Goal: Communication & Community: Connect with others

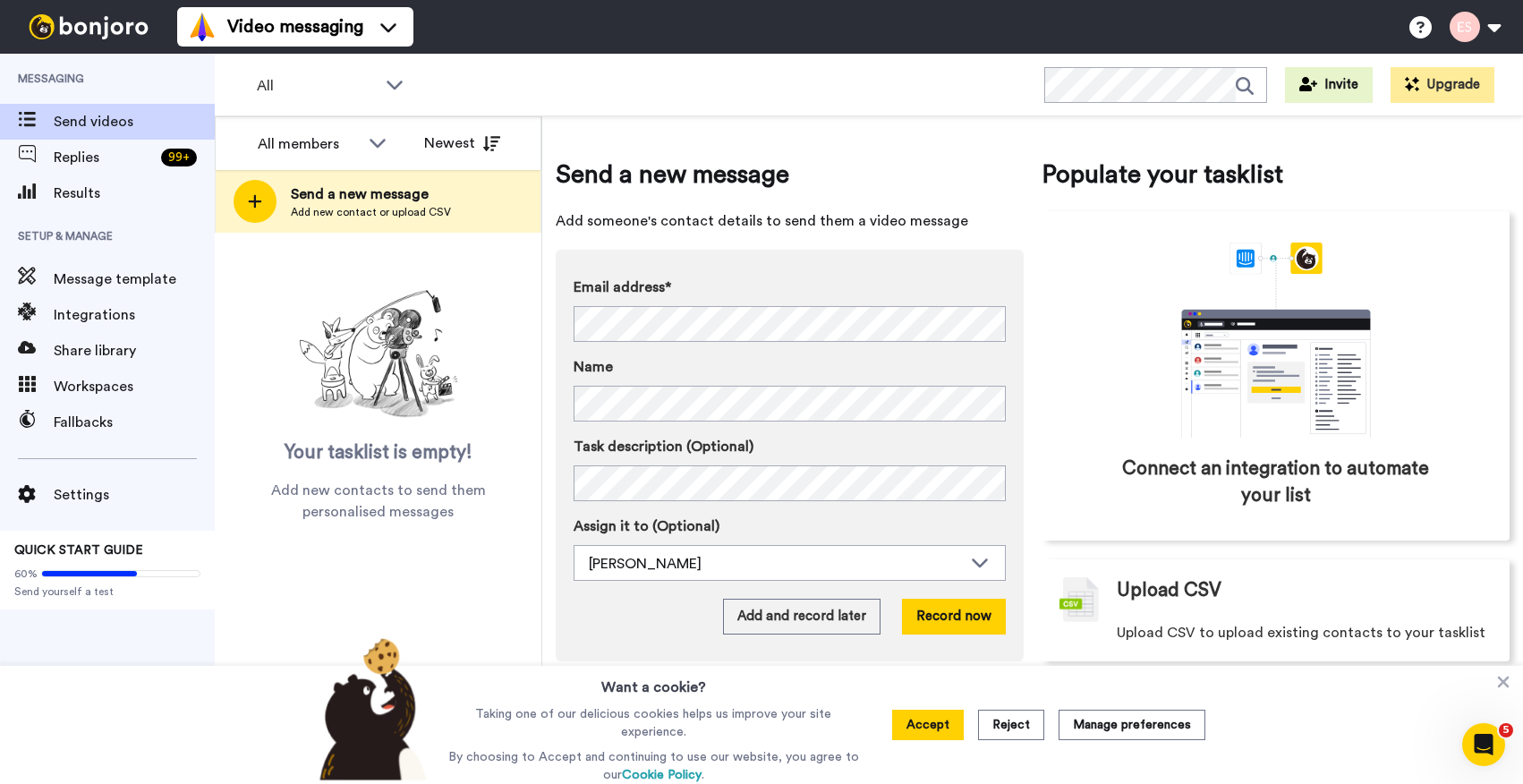
click at [326, 203] on span "Send a new message" at bounding box center [371, 194] width 160 height 22
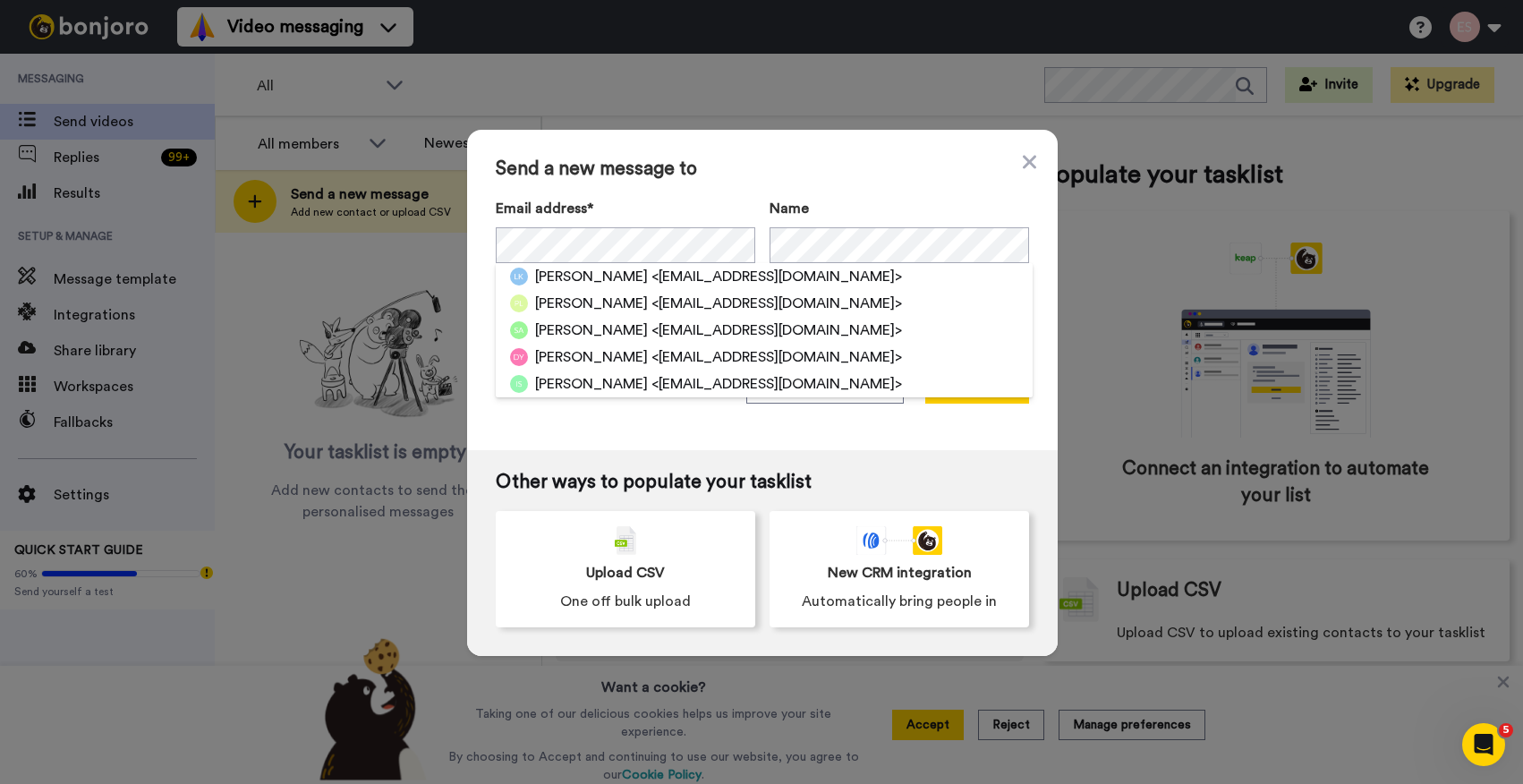
click at [889, 181] on div "Send a new message to Email address* Lisa Klausman <lisaklausman@gmail.com> Pai…" at bounding box center [762, 290] width 590 height 320
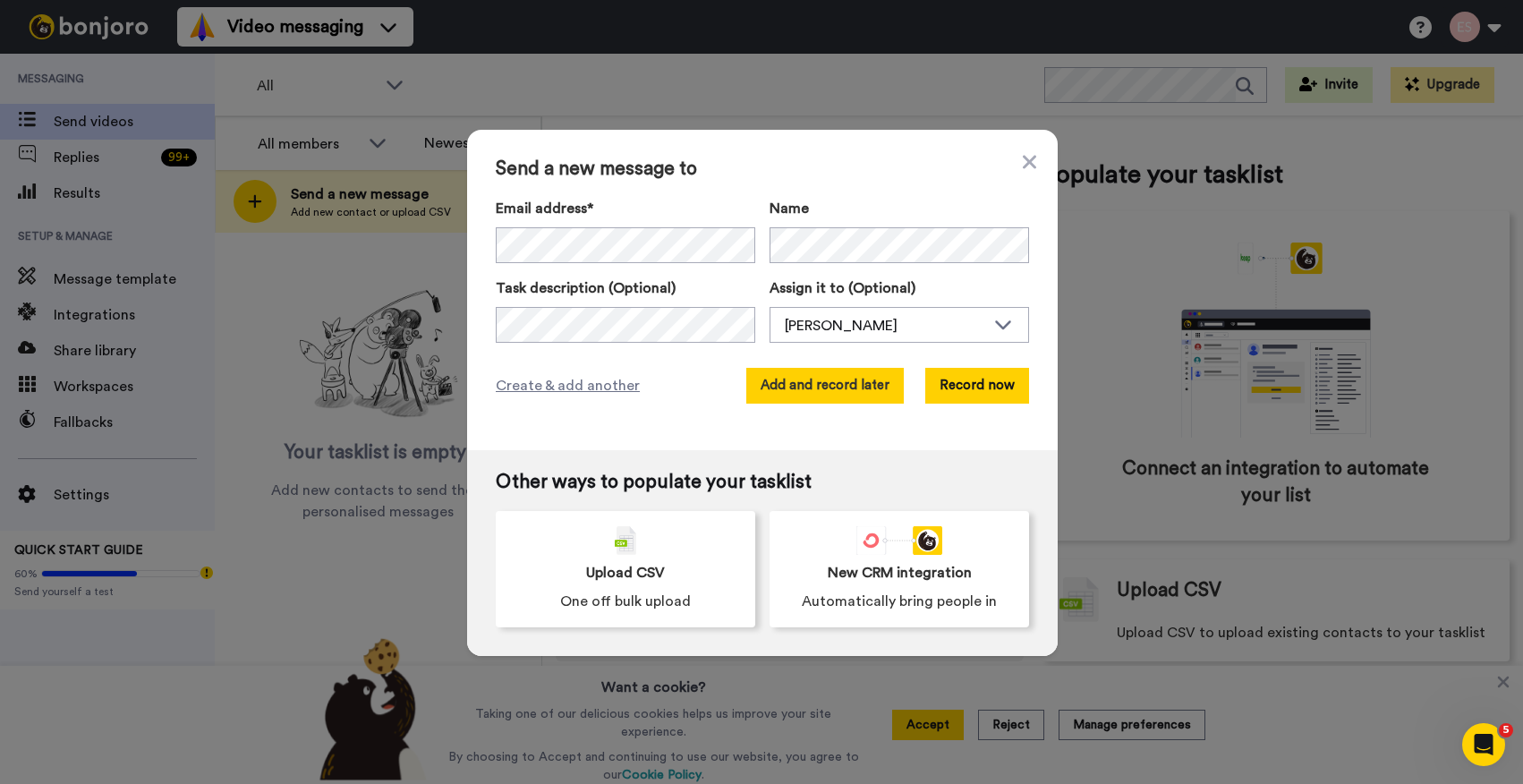
click at [855, 374] on button "Add and record later" at bounding box center [825, 386] width 158 height 36
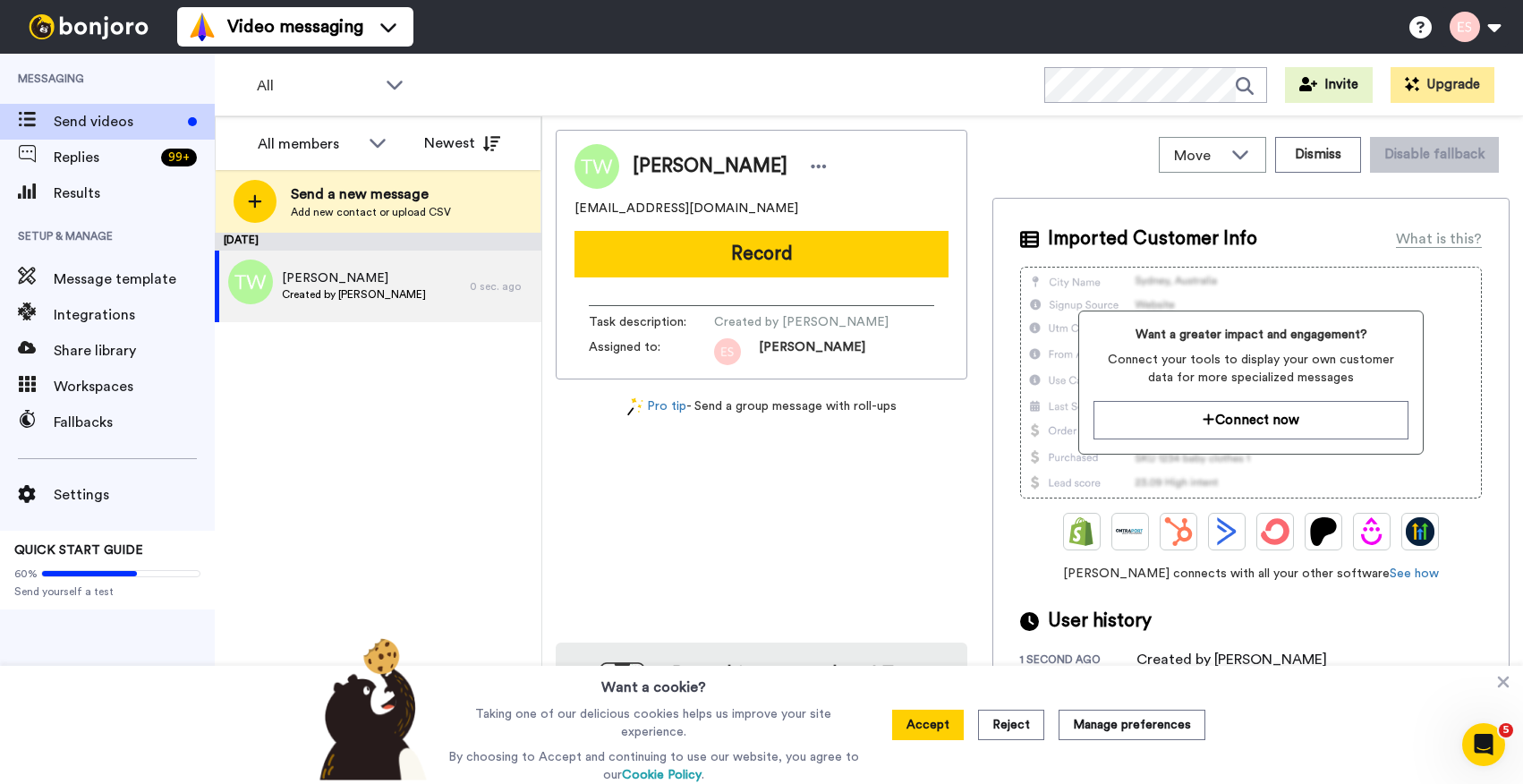
click at [683, 257] on button "Record" at bounding box center [762, 255] width 374 height 47
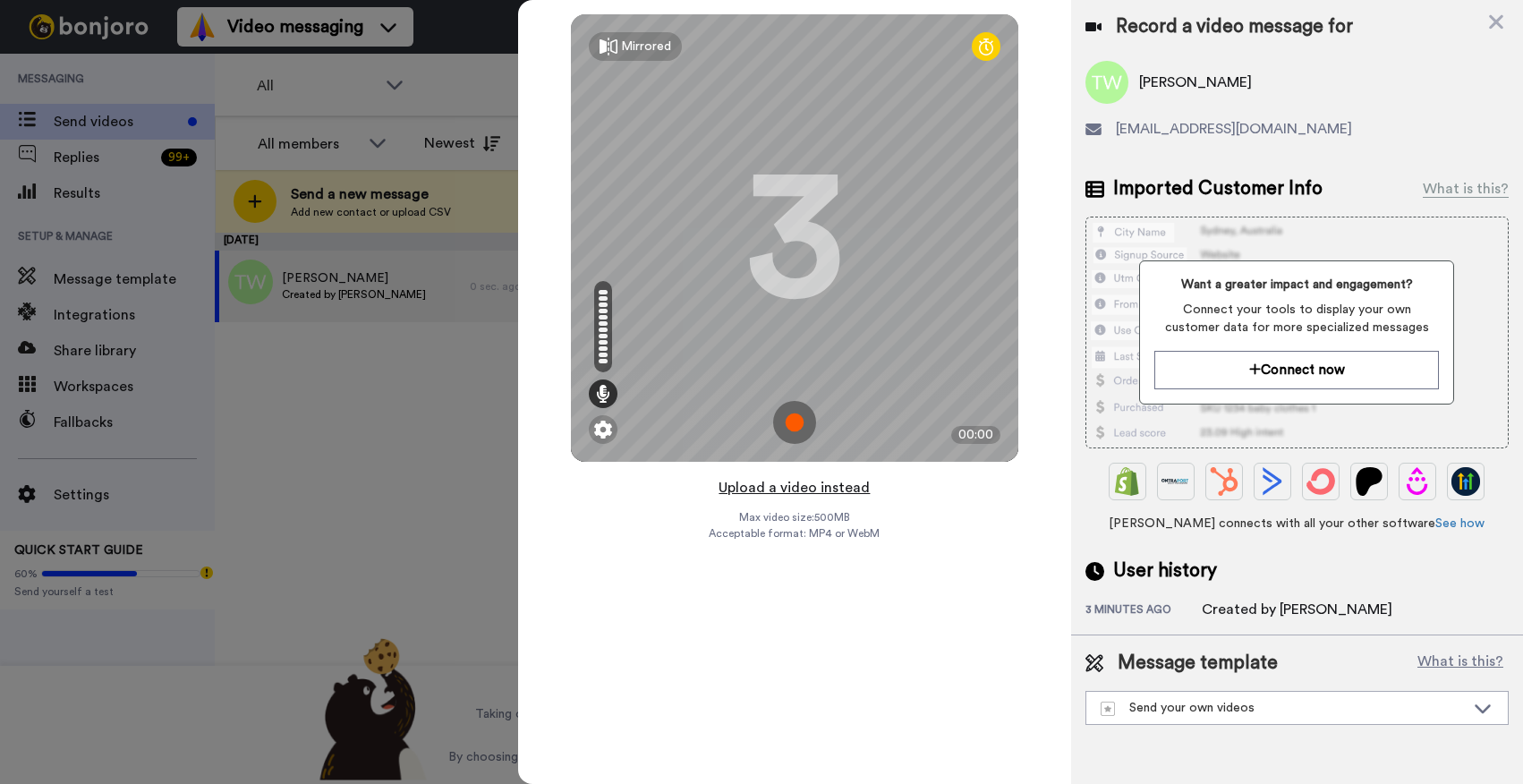
click at [816, 487] on button "Upload a video instead" at bounding box center [795, 488] width 162 height 23
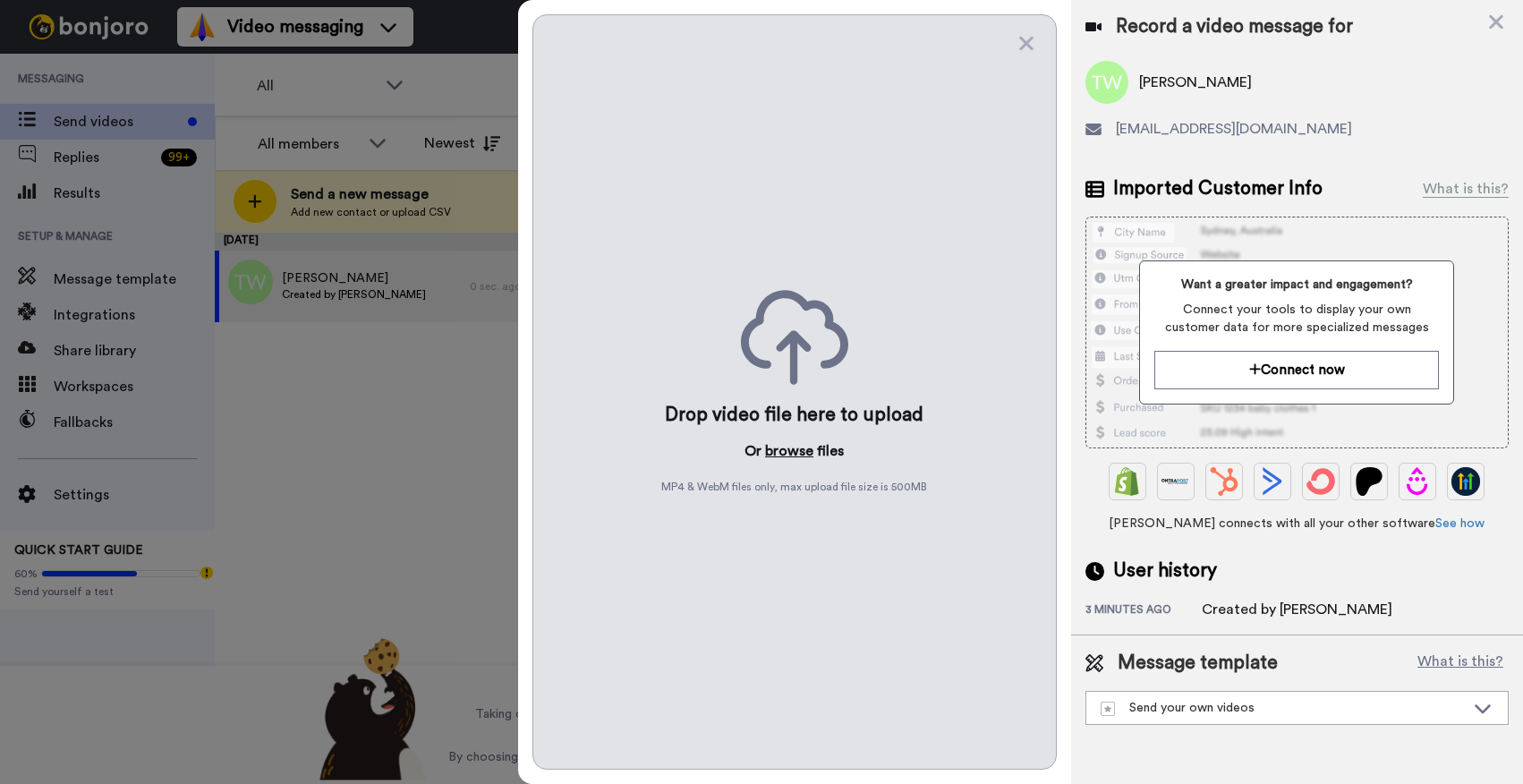
click at [798, 448] on button "browse" at bounding box center [789, 451] width 49 height 22
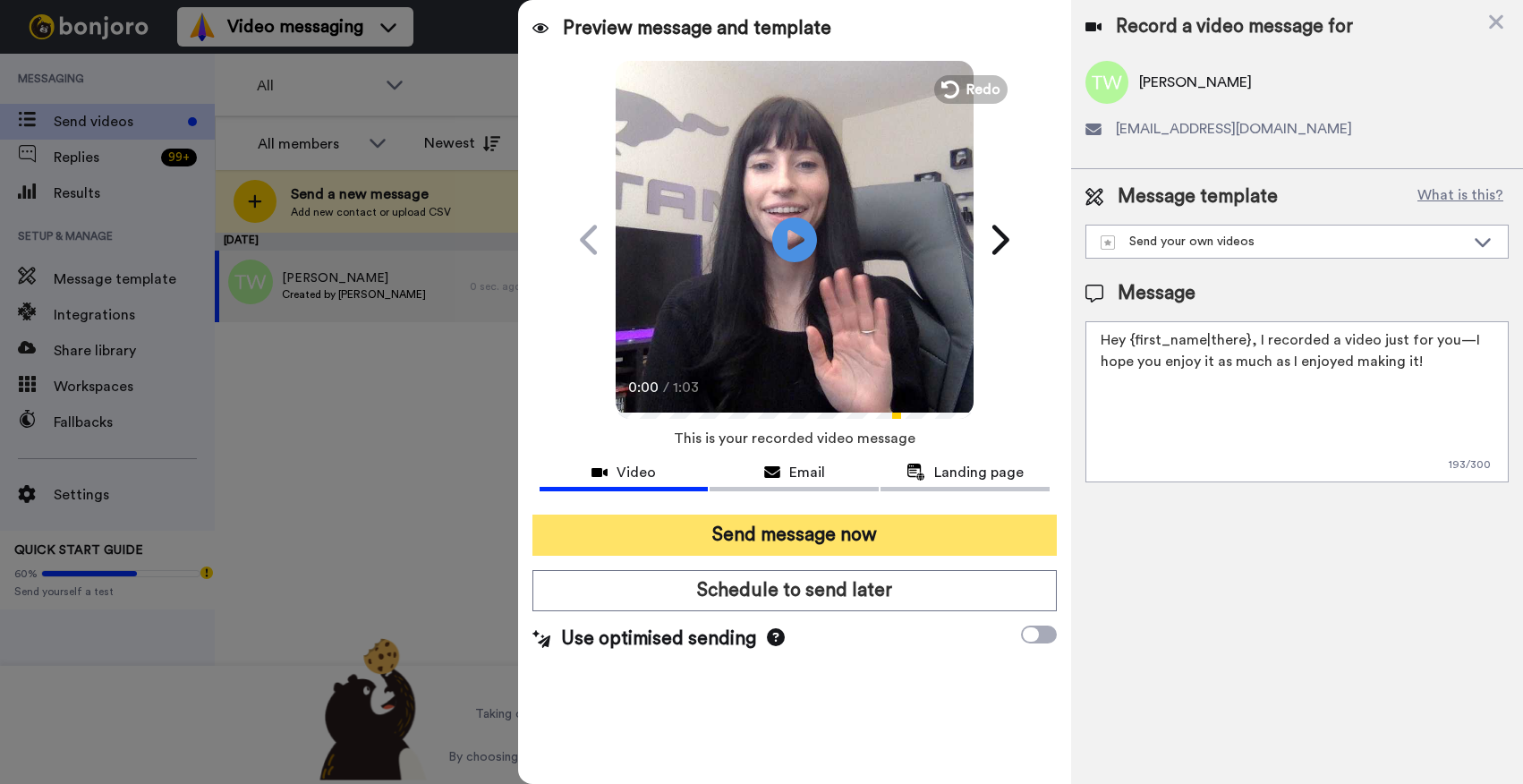
click at [789, 520] on button "Send message now" at bounding box center [795, 536] width 525 height 41
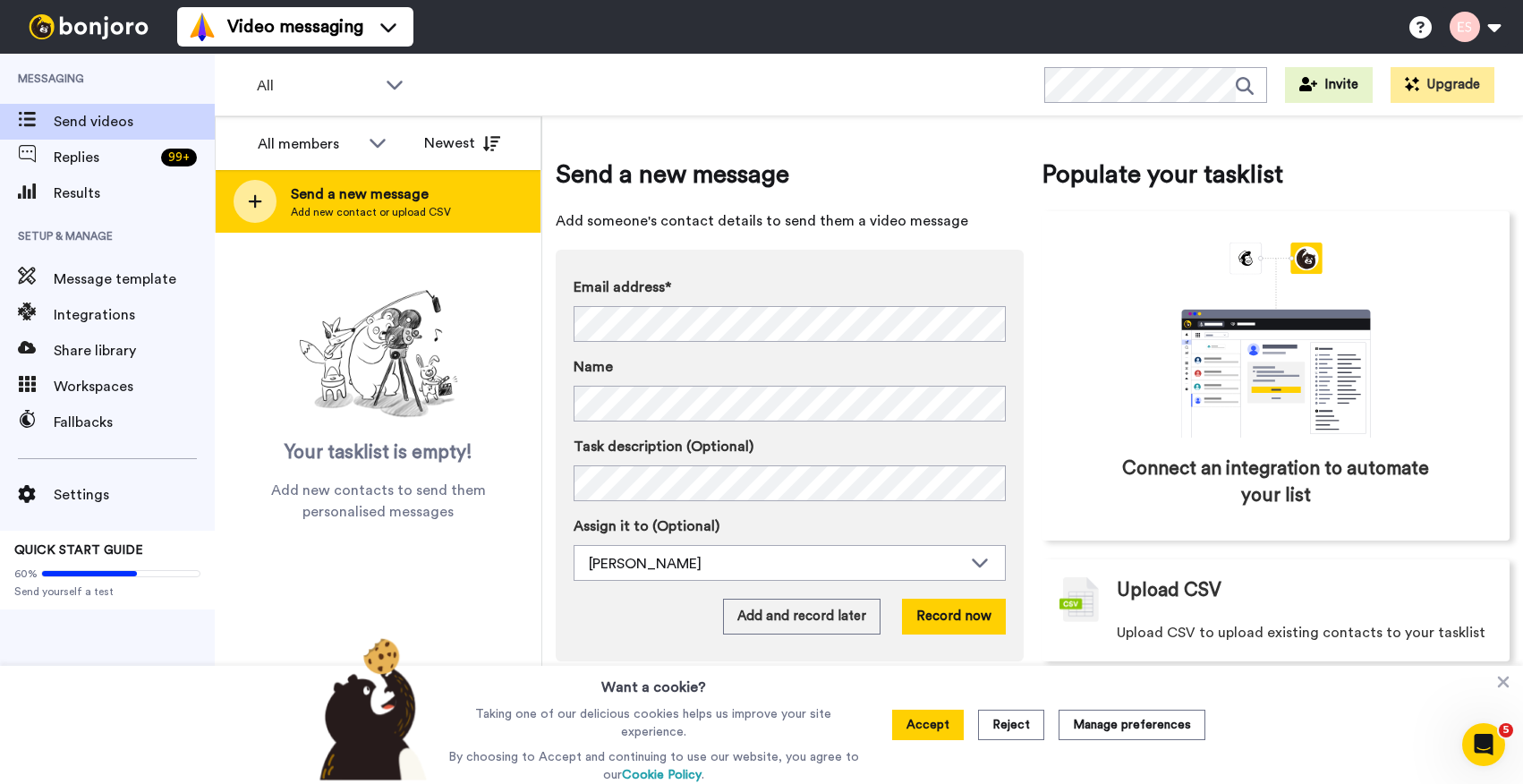
click at [379, 212] on span "Add new contact or upload CSV" at bounding box center [371, 212] width 160 height 14
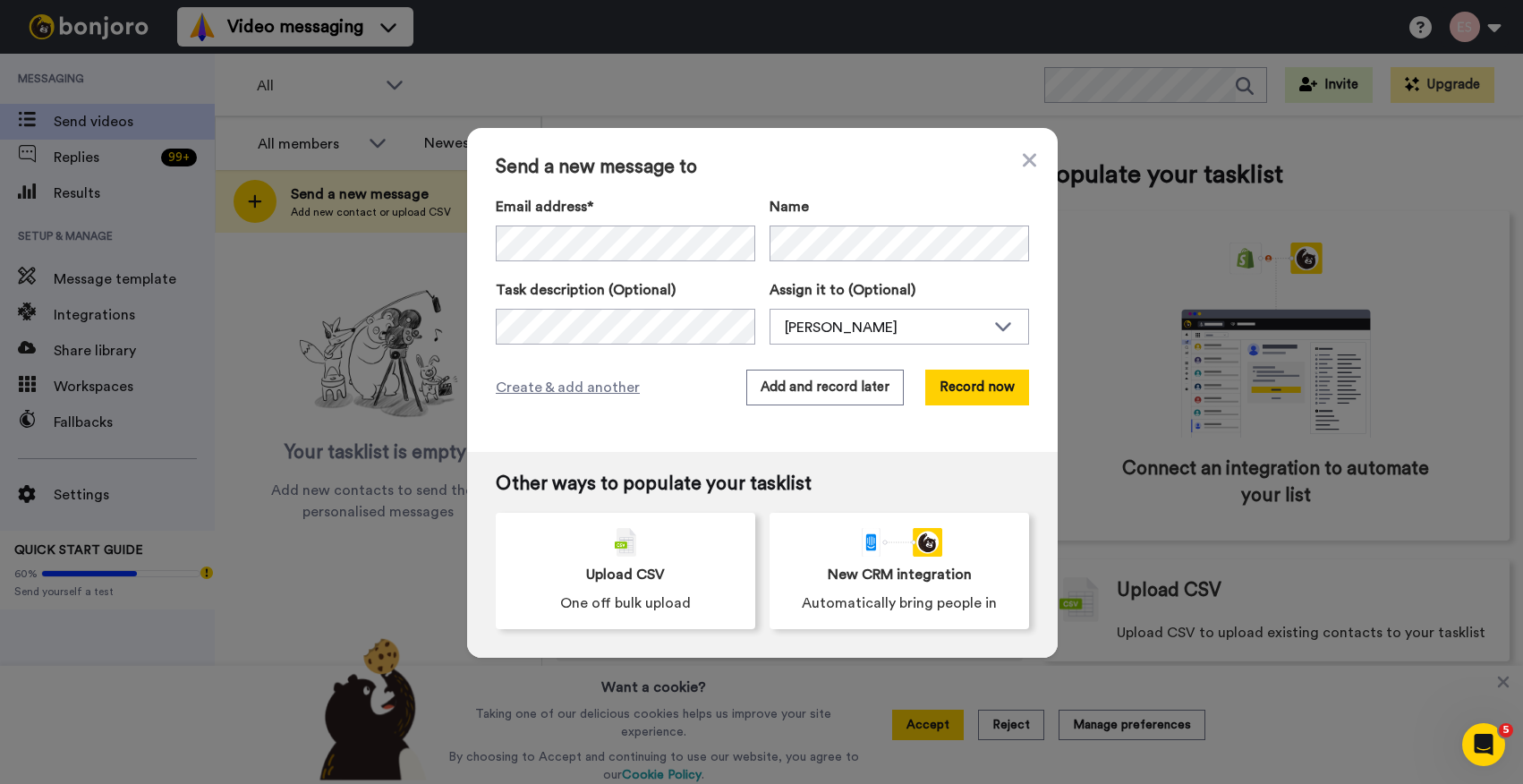
click at [634, 265] on div "Email address* Tremayne Williams <treytherealtor@gmail.com> Lisa Klausman <lisa…" at bounding box center [762, 270] width 534 height 149
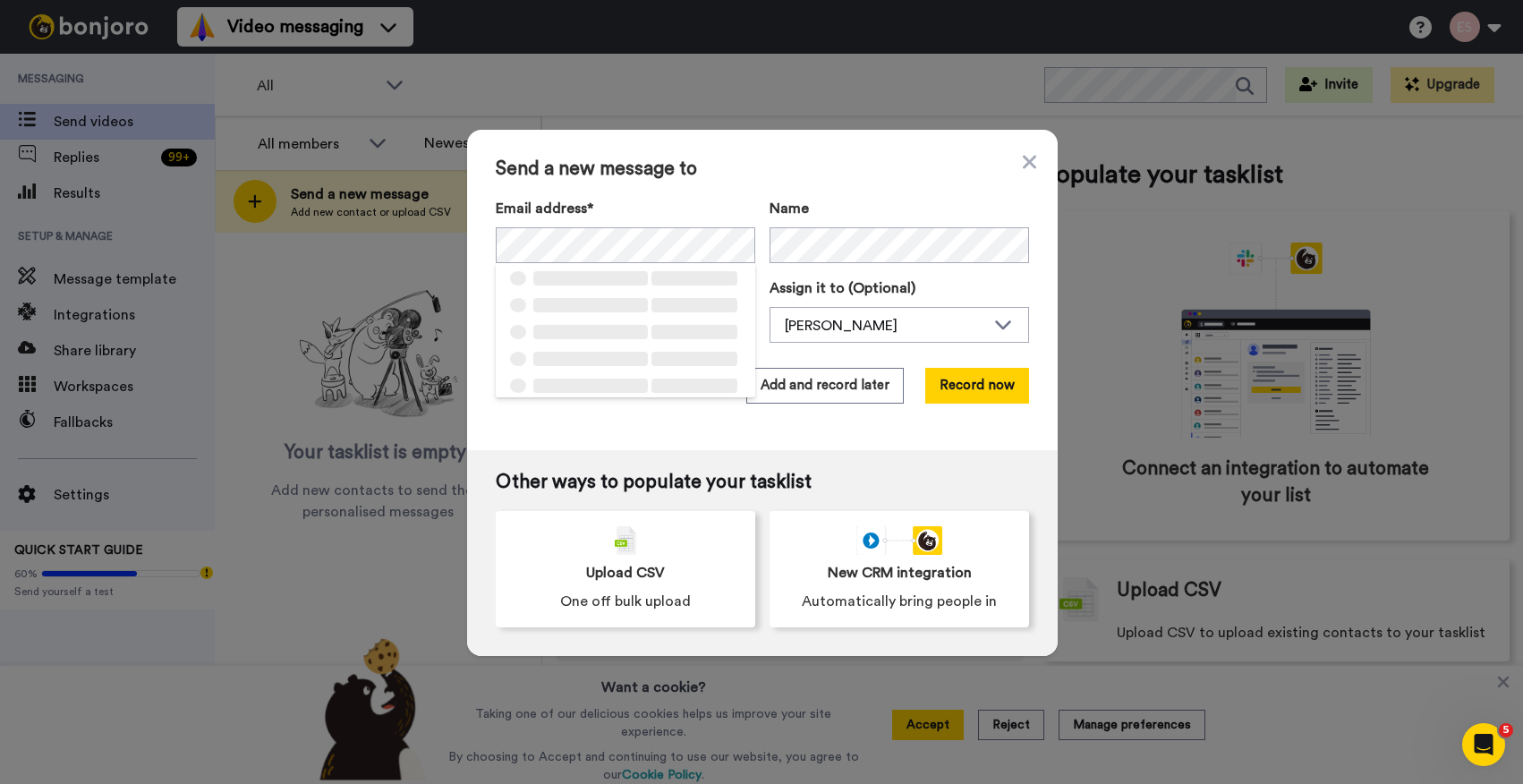
click at [737, 172] on span "Send a new message to" at bounding box center [762, 169] width 534 height 22
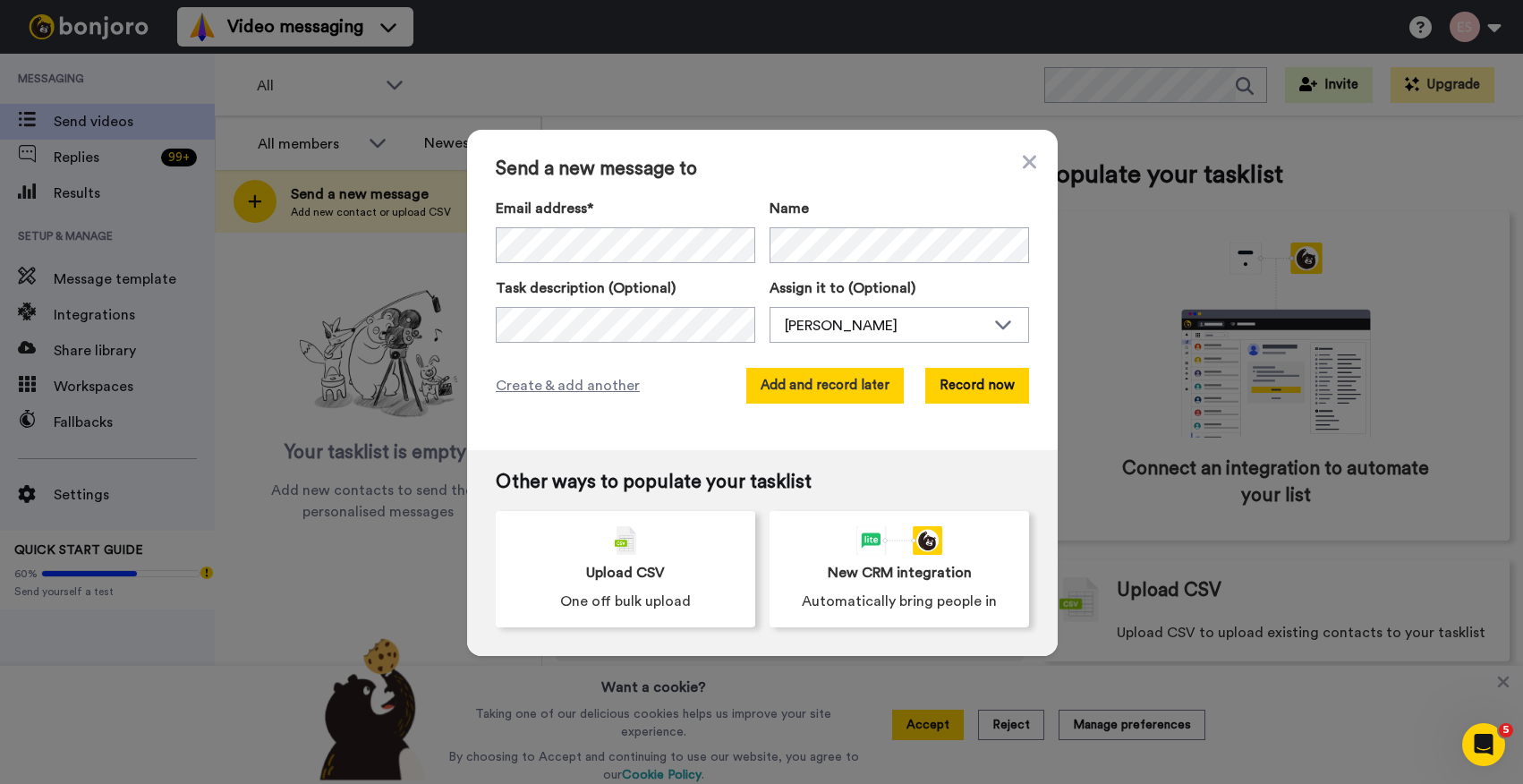
click at [810, 383] on button "Add and record later" at bounding box center [825, 386] width 158 height 36
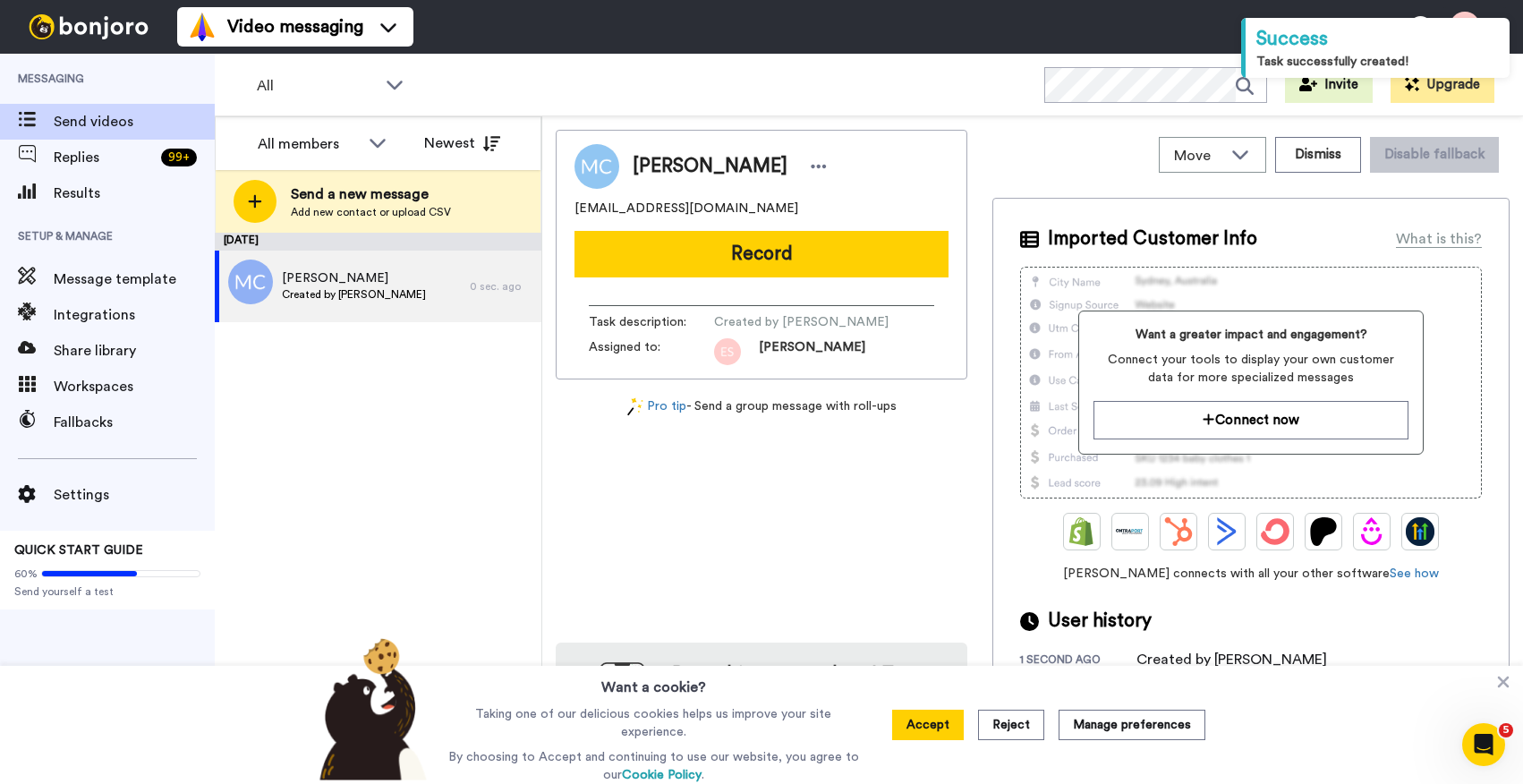
click at [773, 257] on button "Record" at bounding box center [762, 255] width 374 height 47
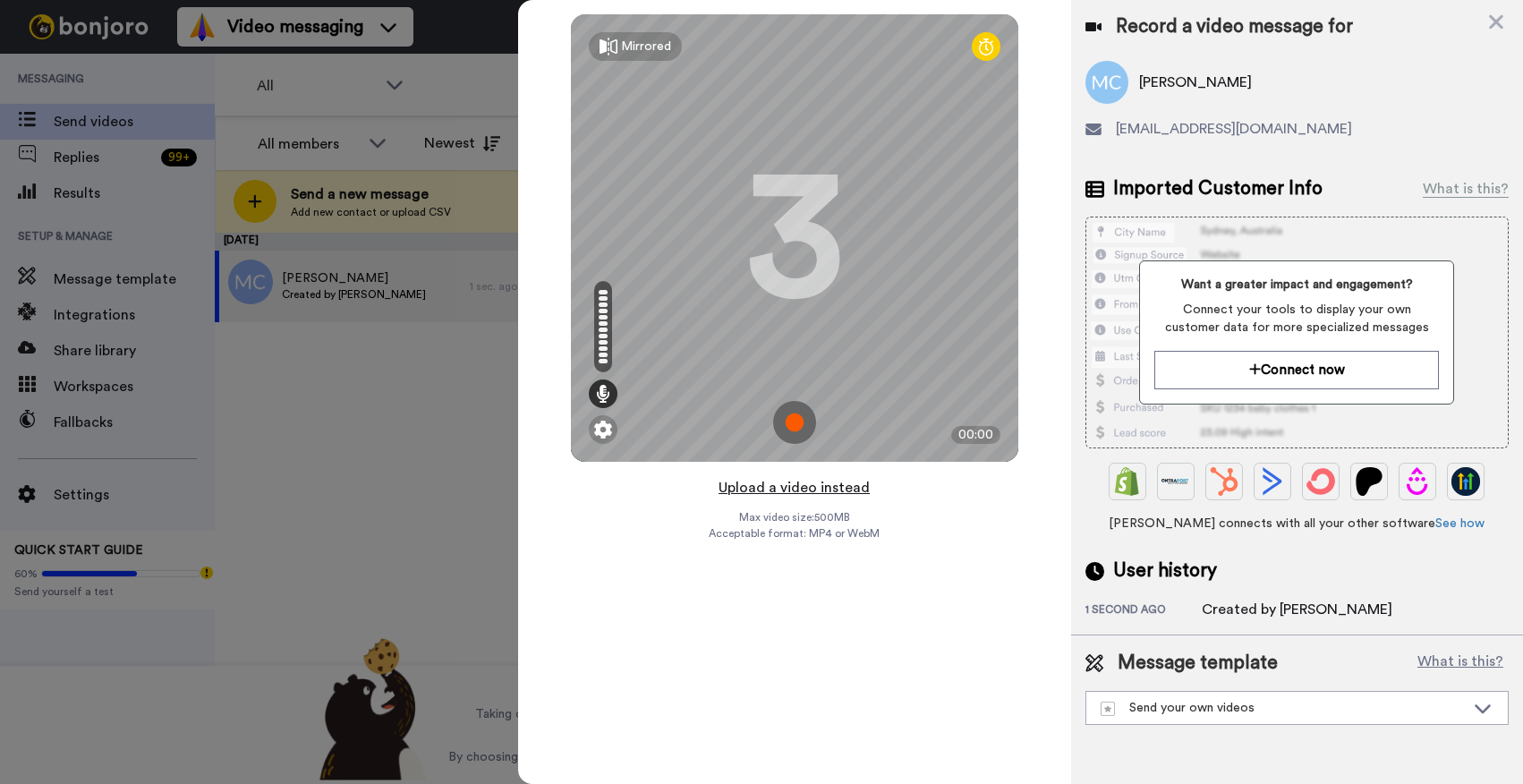
click at [806, 496] on button "Upload a video instead" at bounding box center [795, 488] width 162 height 23
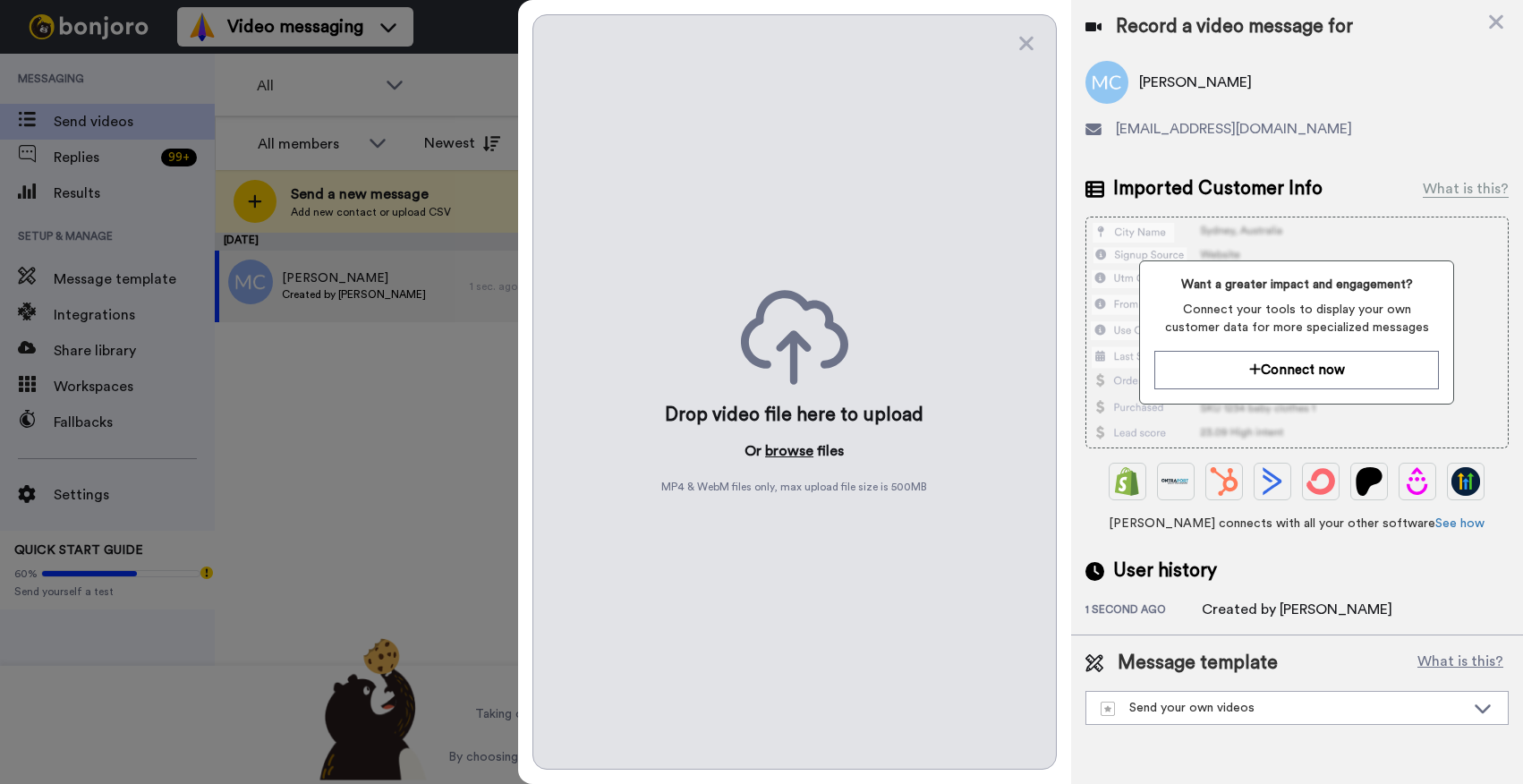
click at [791, 447] on button "browse" at bounding box center [789, 451] width 49 height 22
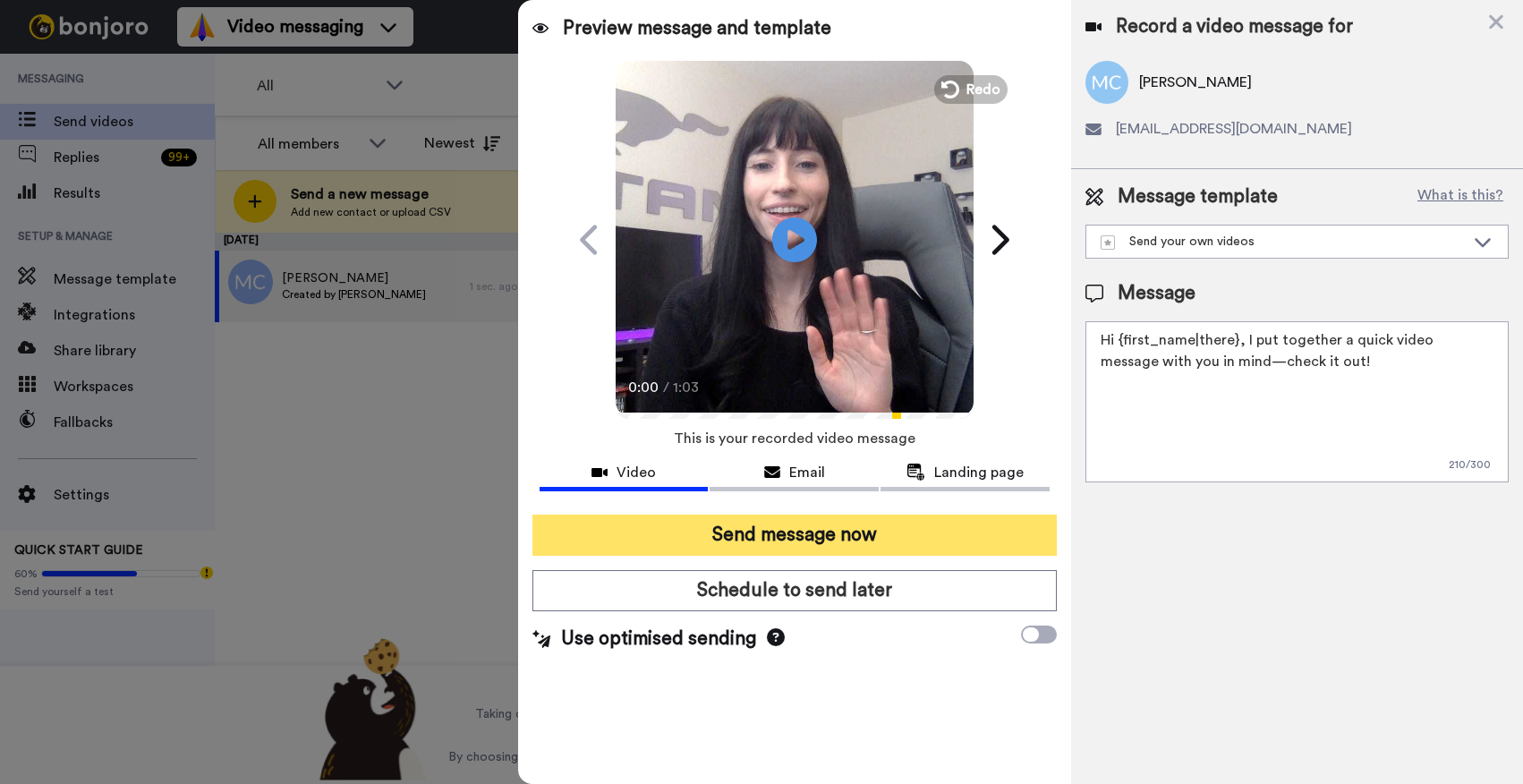
click at [767, 521] on button "Send message now" at bounding box center [795, 536] width 525 height 41
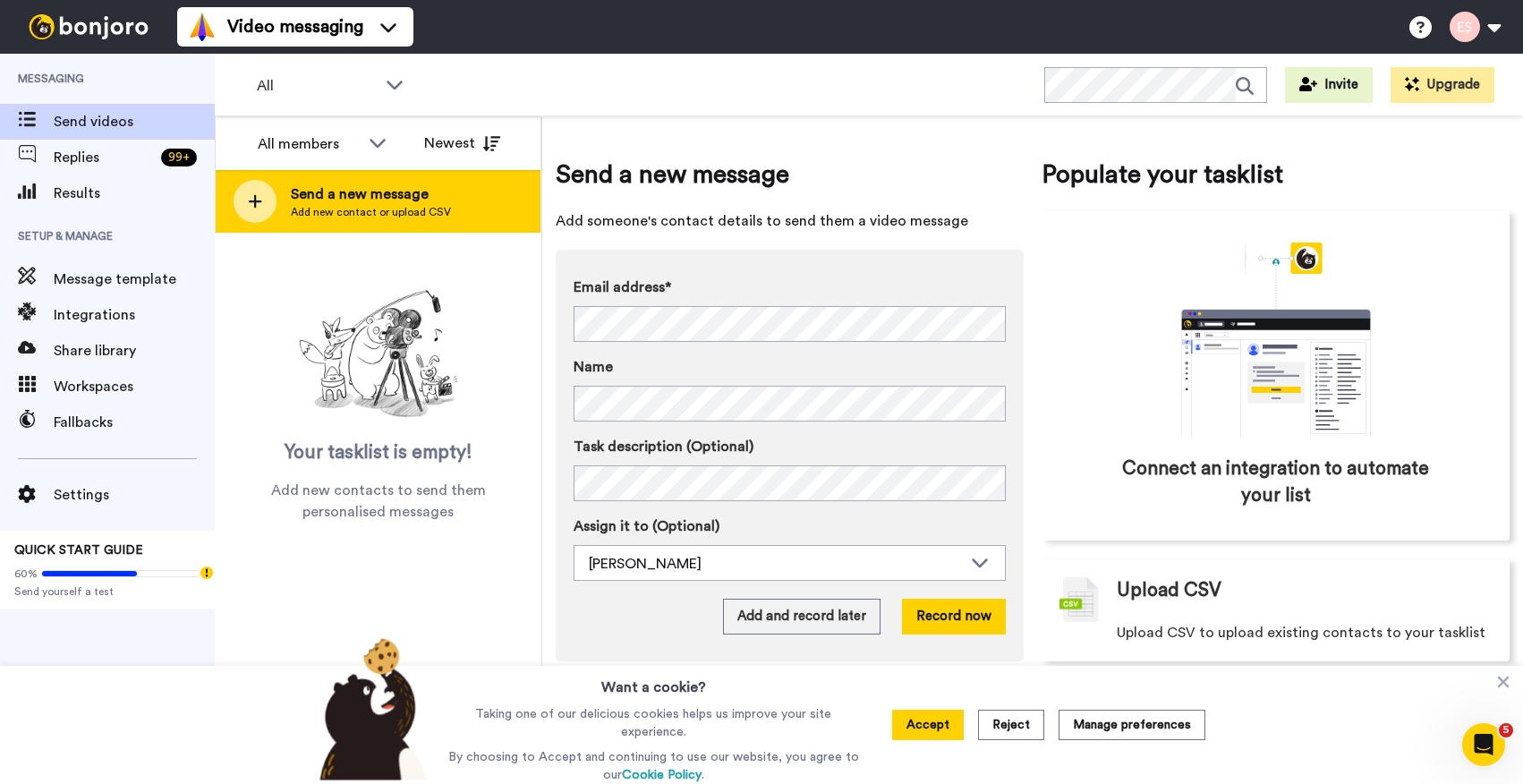
click at [428, 218] on span "Add new contact or upload CSV" at bounding box center [371, 212] width 160 height 14
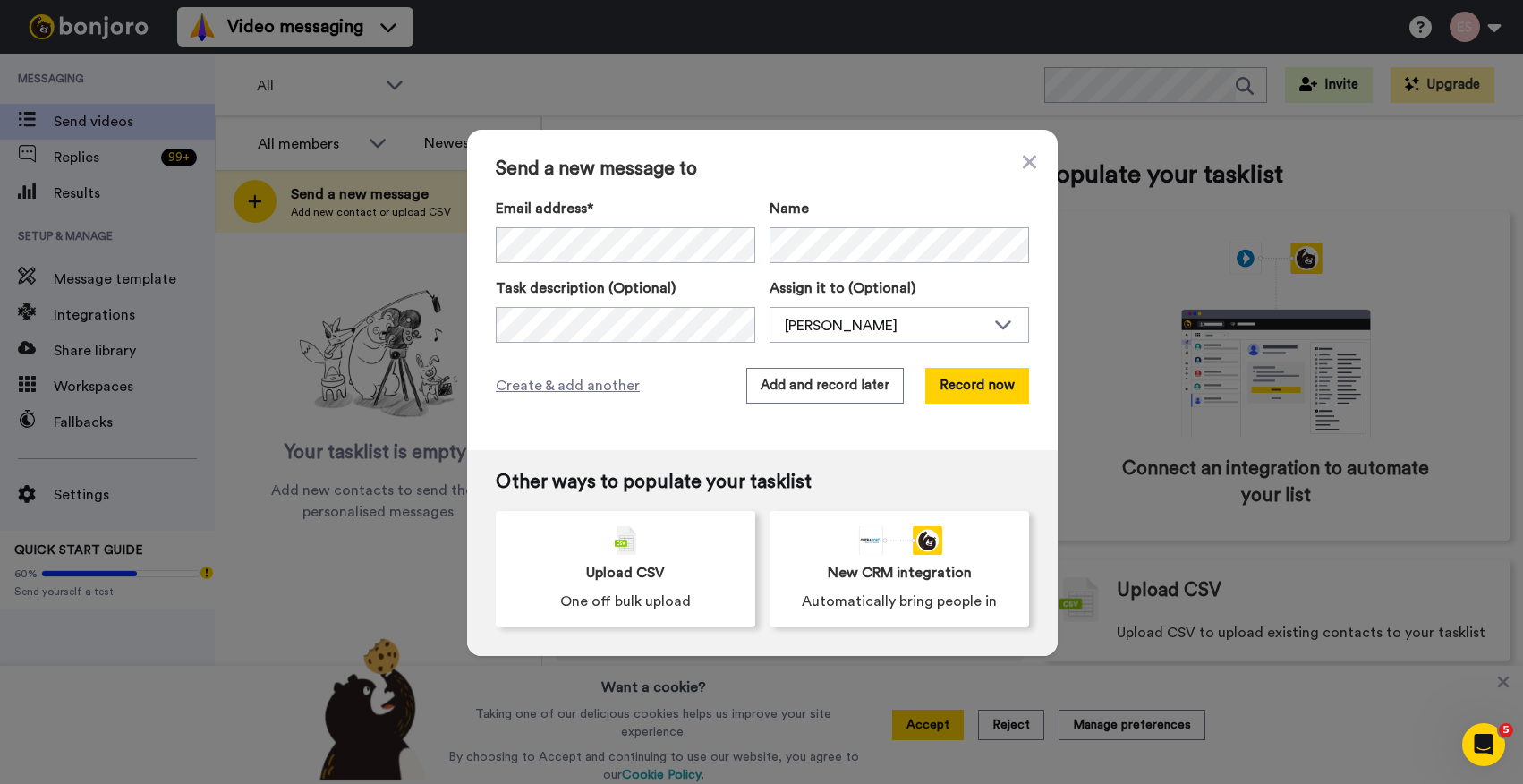
click at [859, 196] on div "Send a new message to Email address* ‌ ‌ ‌ ‌ ‌ ‌ ‌ ‌ ‌ ‌ ‌ ‌ ‌ ‌ ‌ Name Task de…" at bounding box center [762, 290] width 590 height 320
click at [843, 391] on button "Add and record later" at bounding box center [825, 386] width 158 height 36
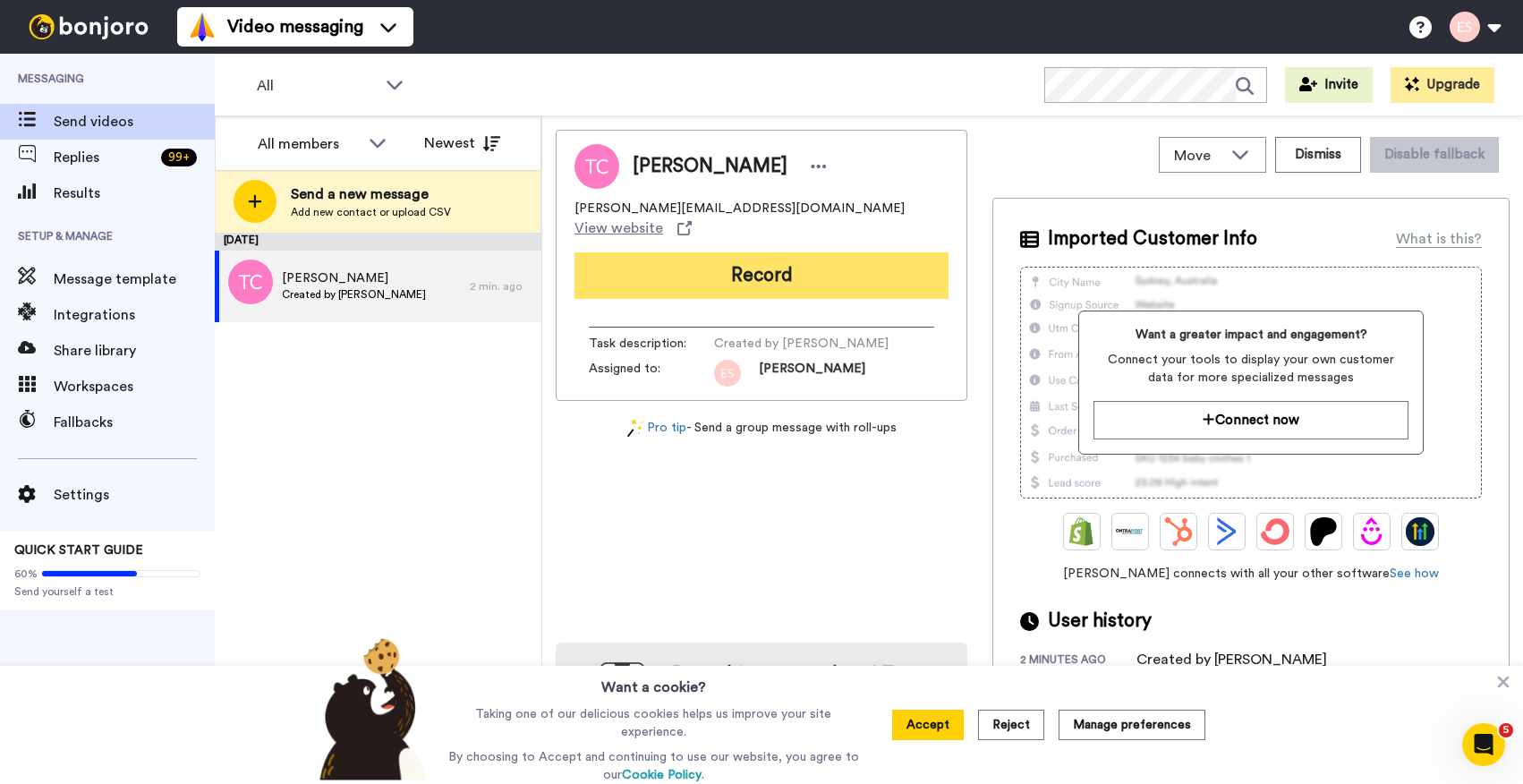
click at [679, 266] on button "Record" at bounding box center [762, 275] width 374 height 47
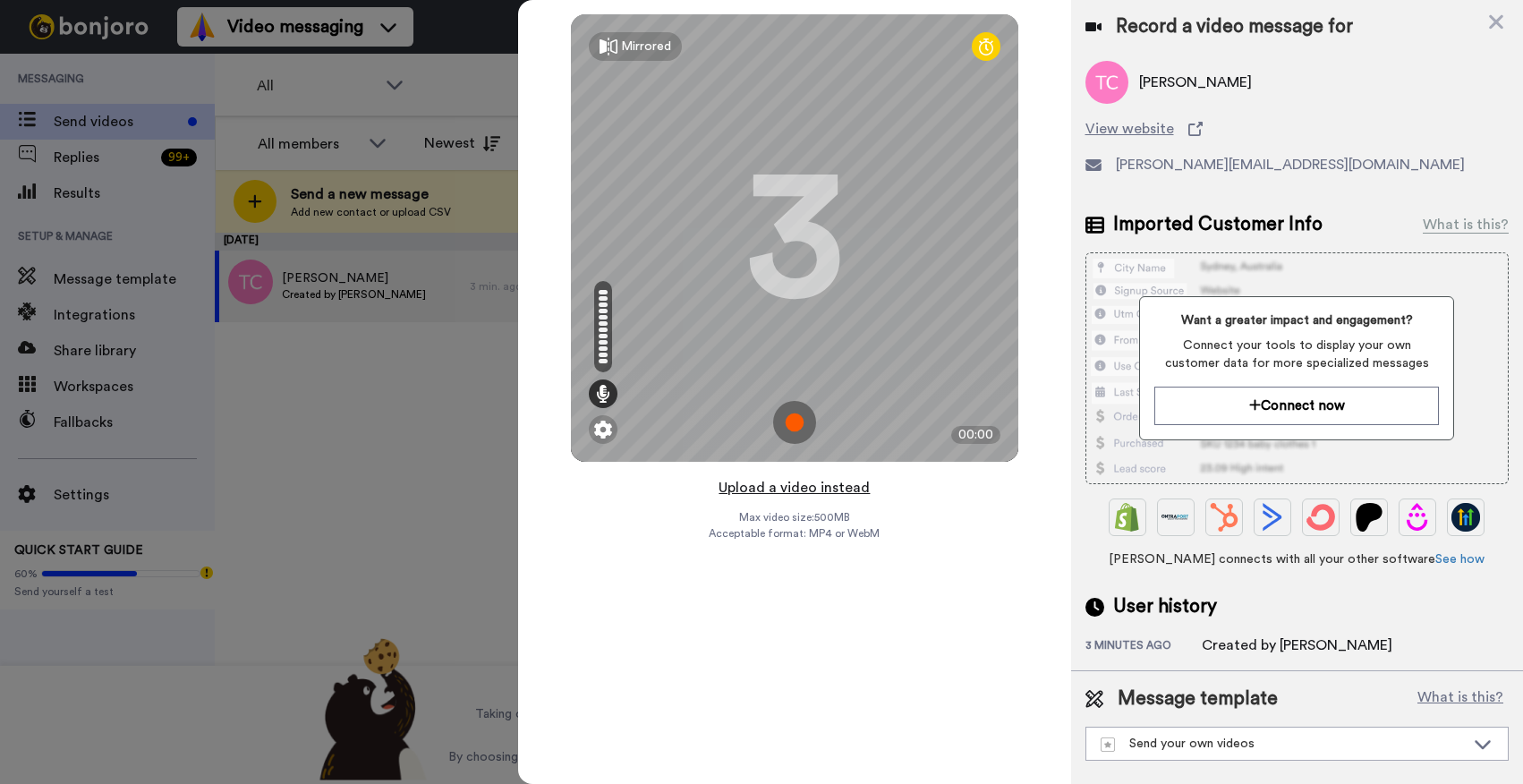
click at [816, 493] on button "Upload a video instead" at bounding box center [795, 488] width 162 height 23
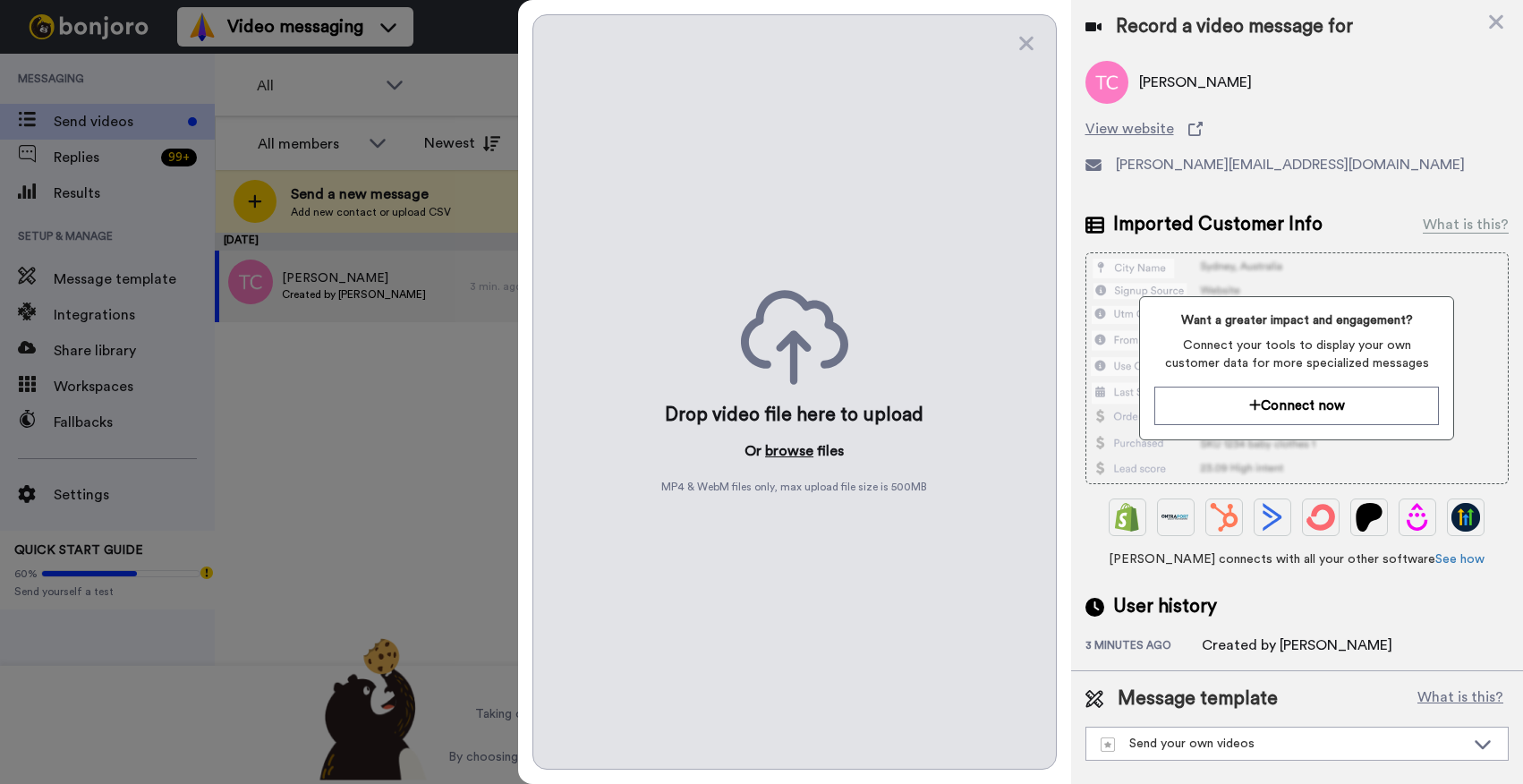
click at [790, 450] on button "browse" at bounding box center [789, 451] width 49 height 22
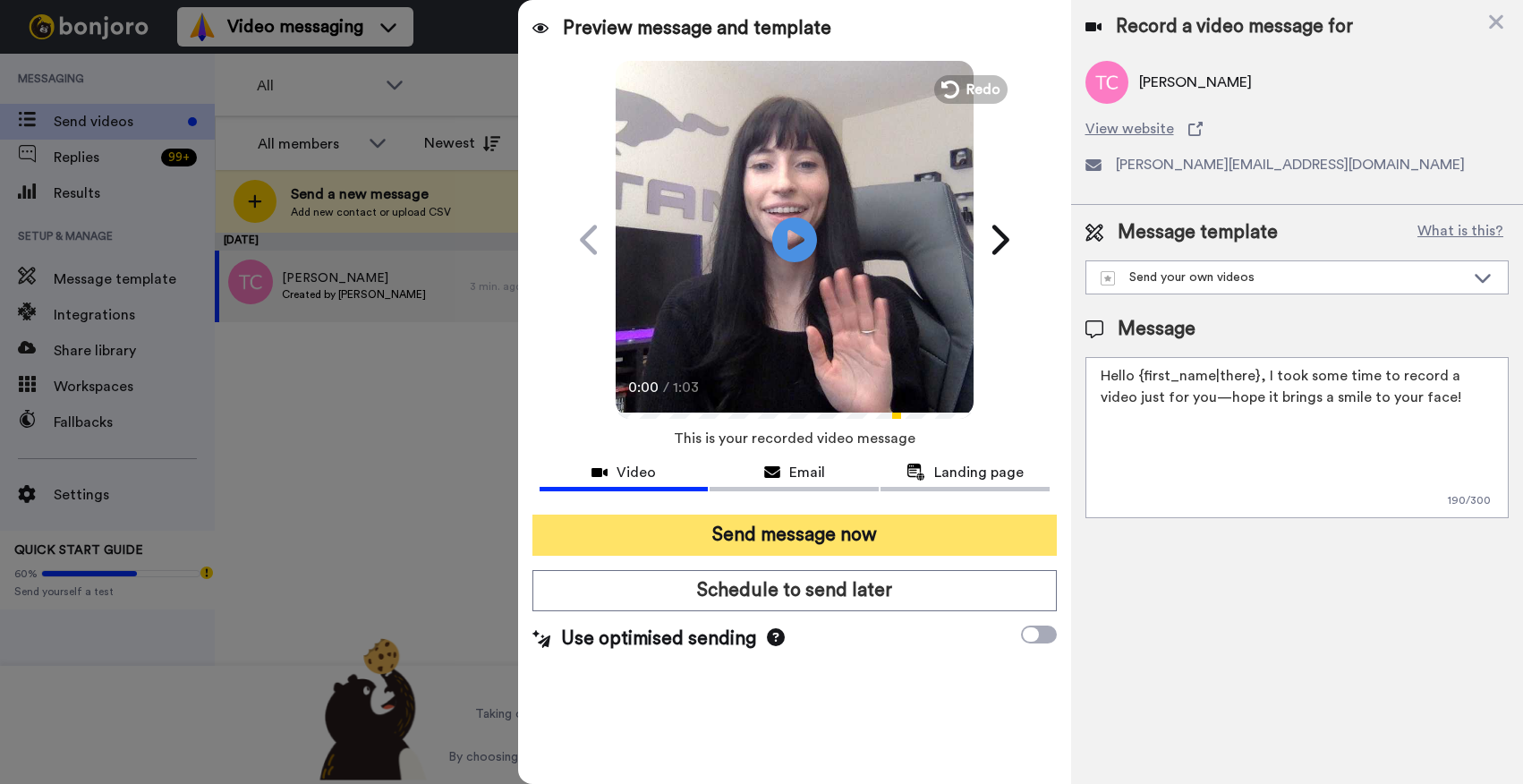
click at [694, 547] on button "Send message now" at bounding box center [795, 536] width 525 height 41
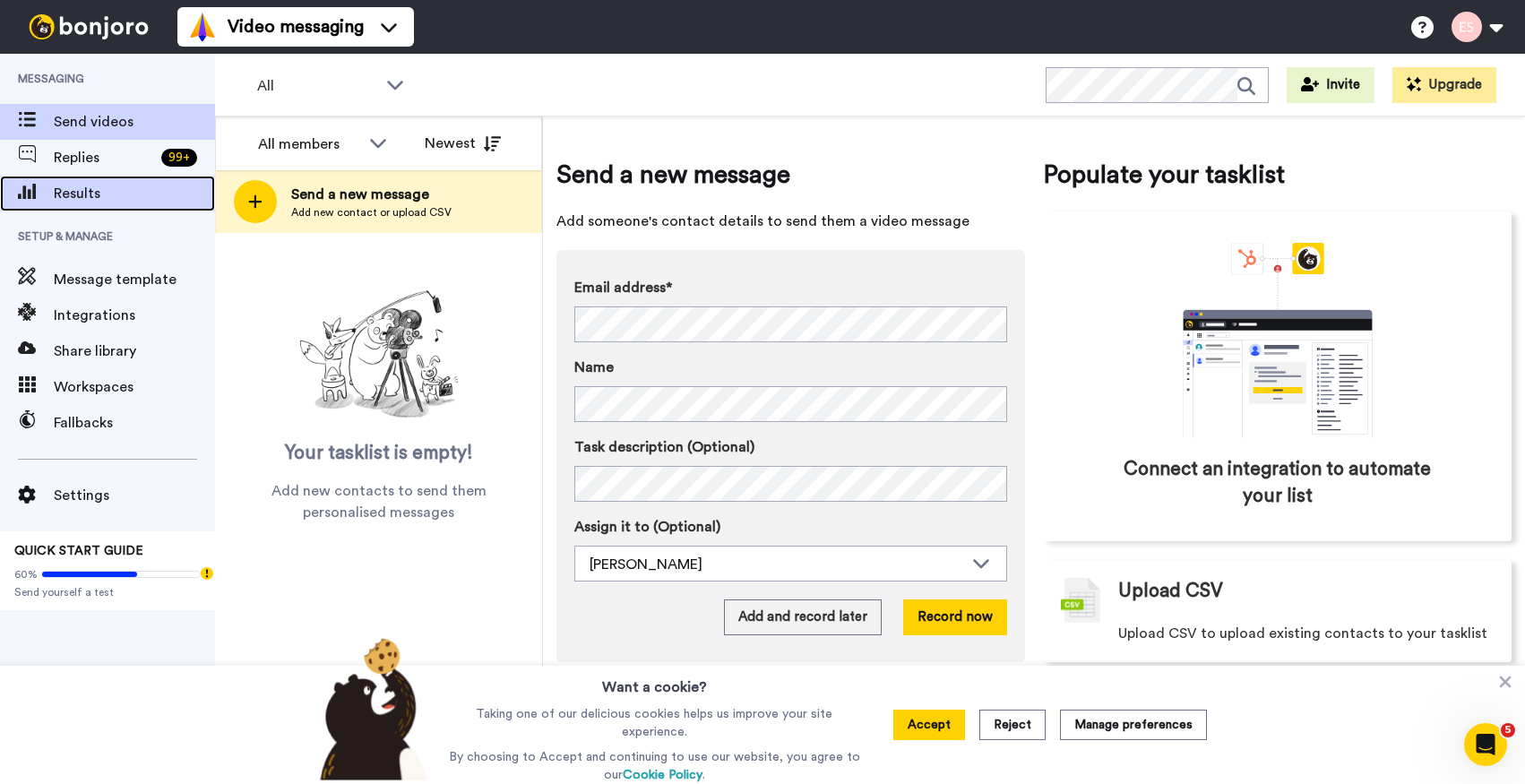
click at [67, 204] on span "Results" at bounding box center [134, 194] width 161 height 22
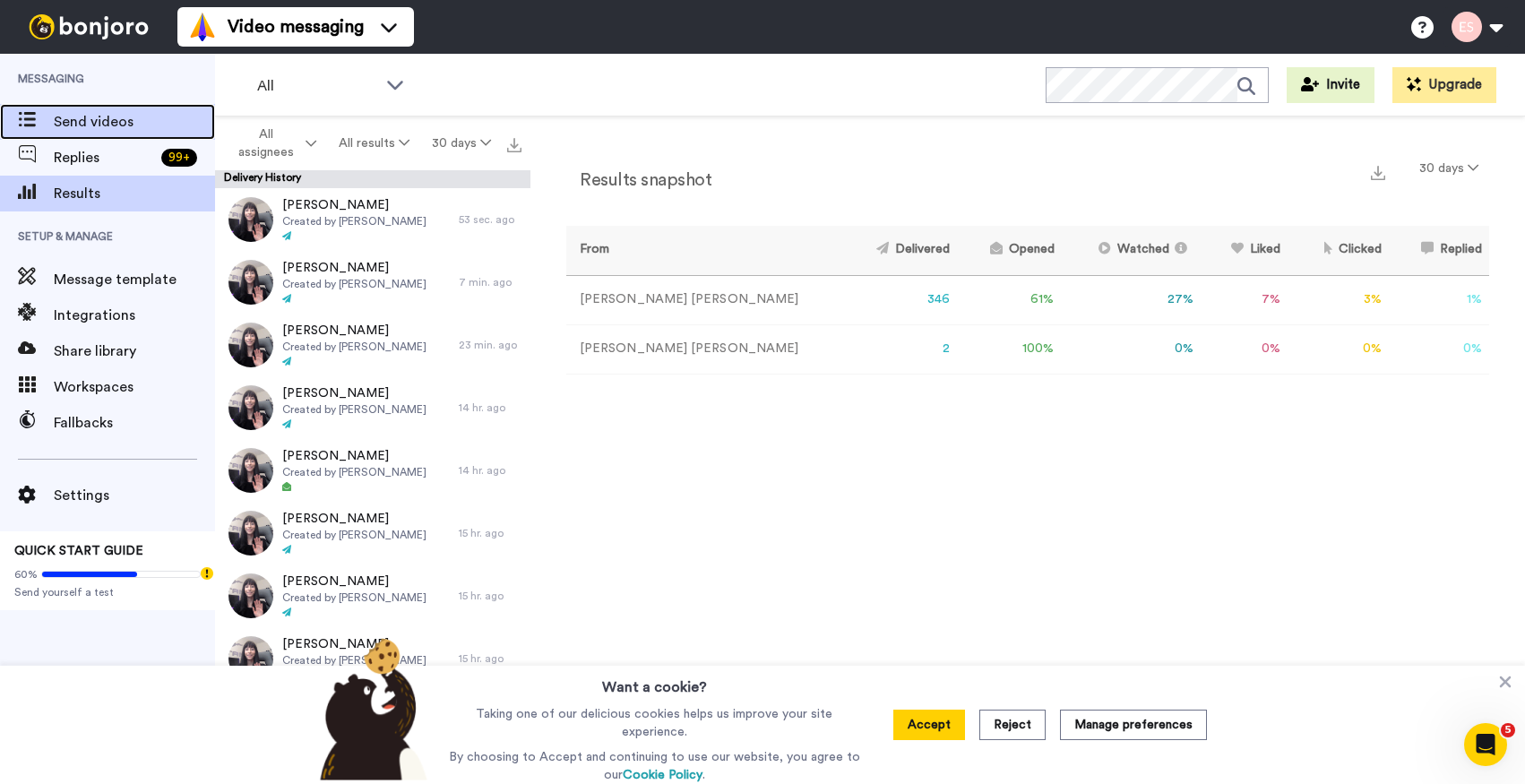
click at [114, 131] on span "Send videos" at bounding box center [134, 122] width 161 height 22
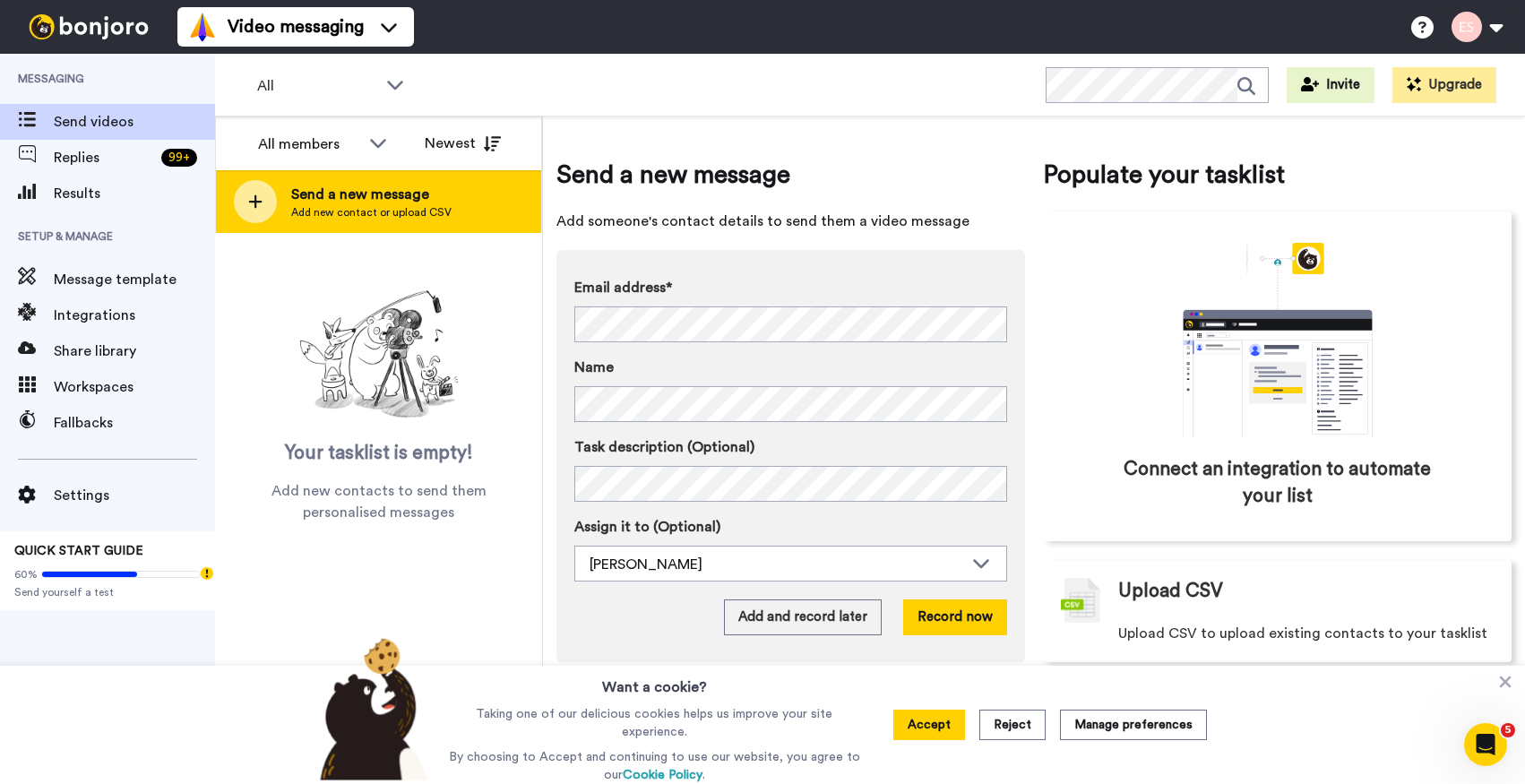
click at [411, 209] on span "Add new contact or upload CSV" at bounding box center [371, 213] width 160 height 14
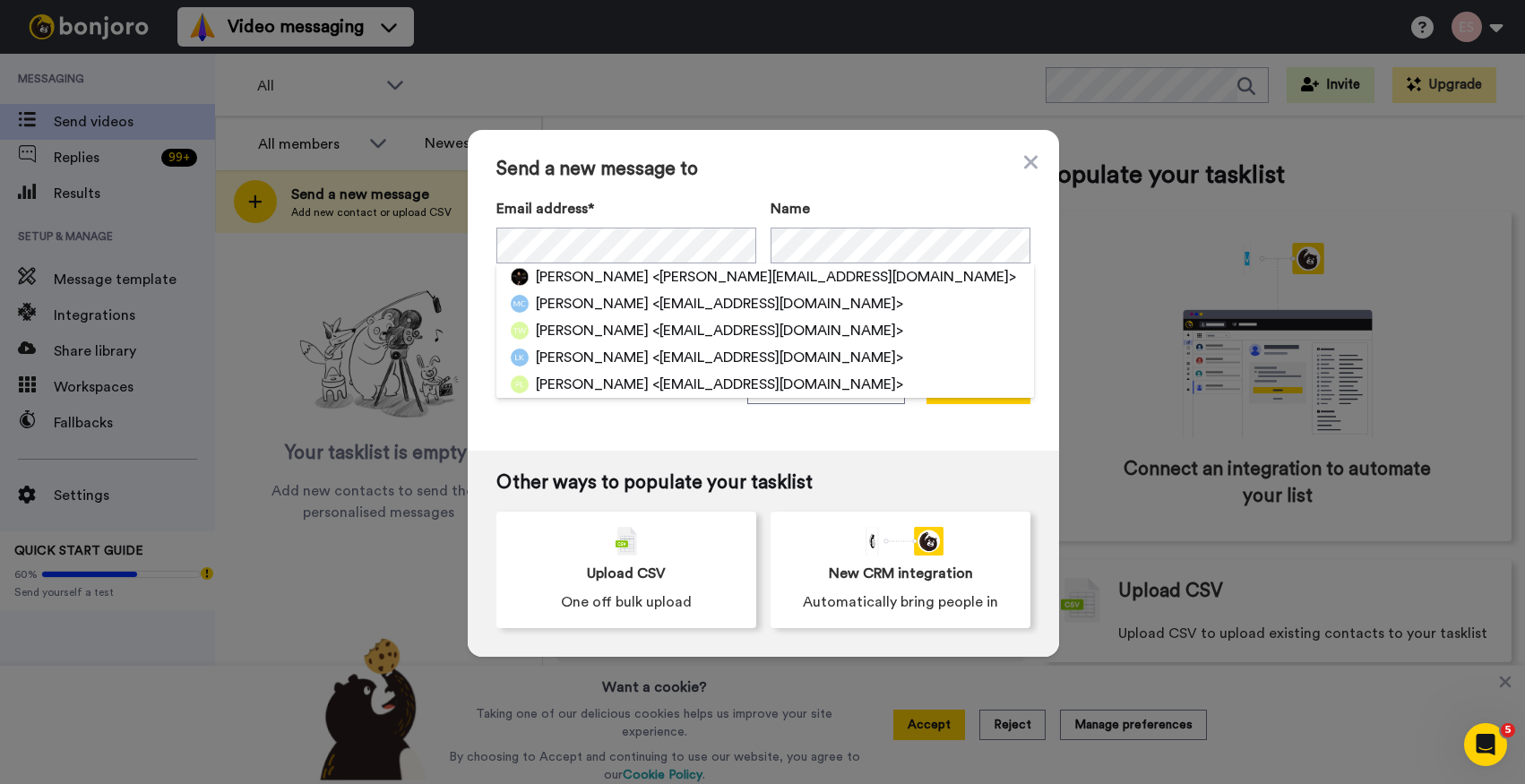
click at [852, 159] on span "Send a new message to" at bounding box center [763, 169] width 534 height 22
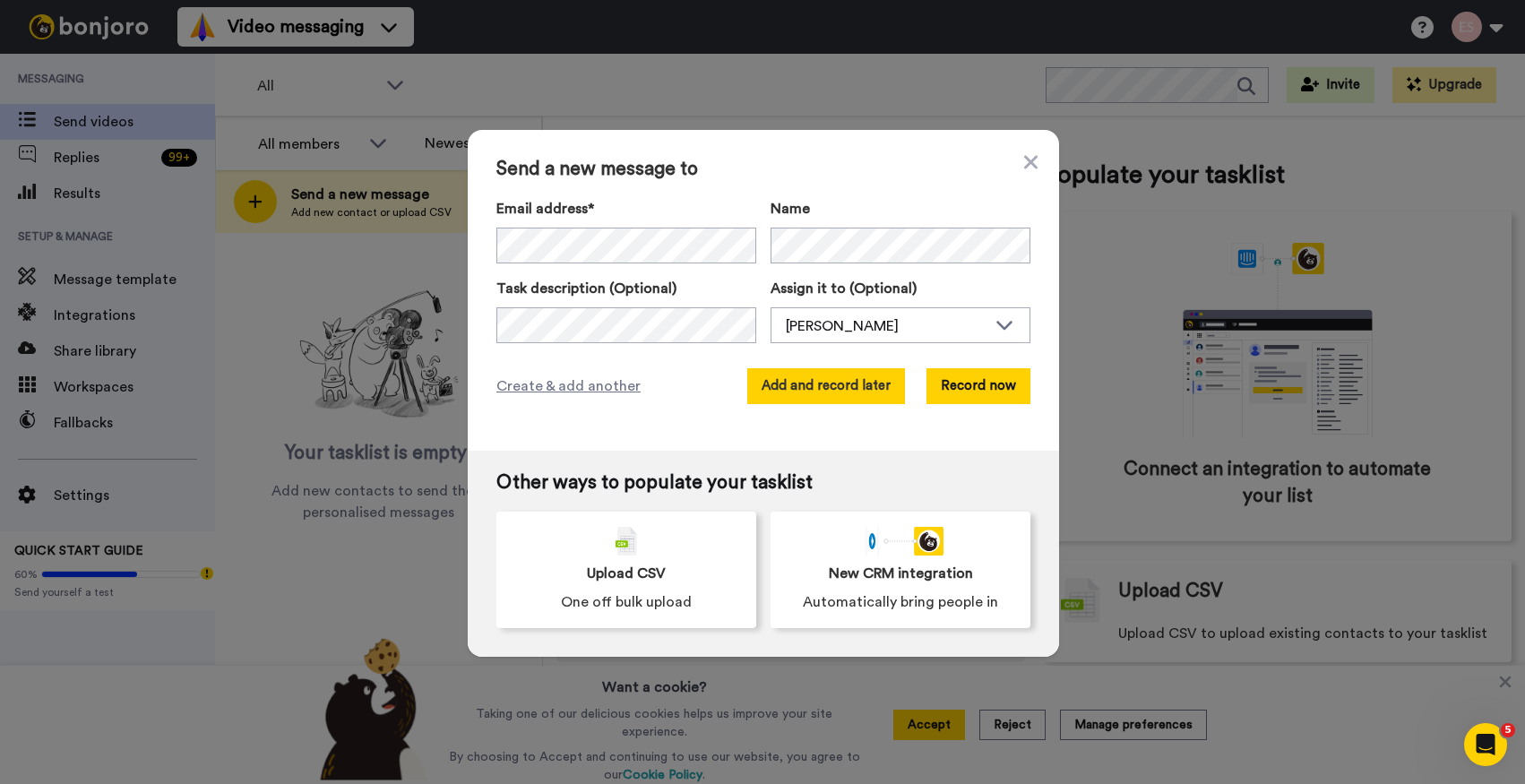
click at [820, 390] on button "Add and record later" at bounding box center [826, 387] width 158 height 36
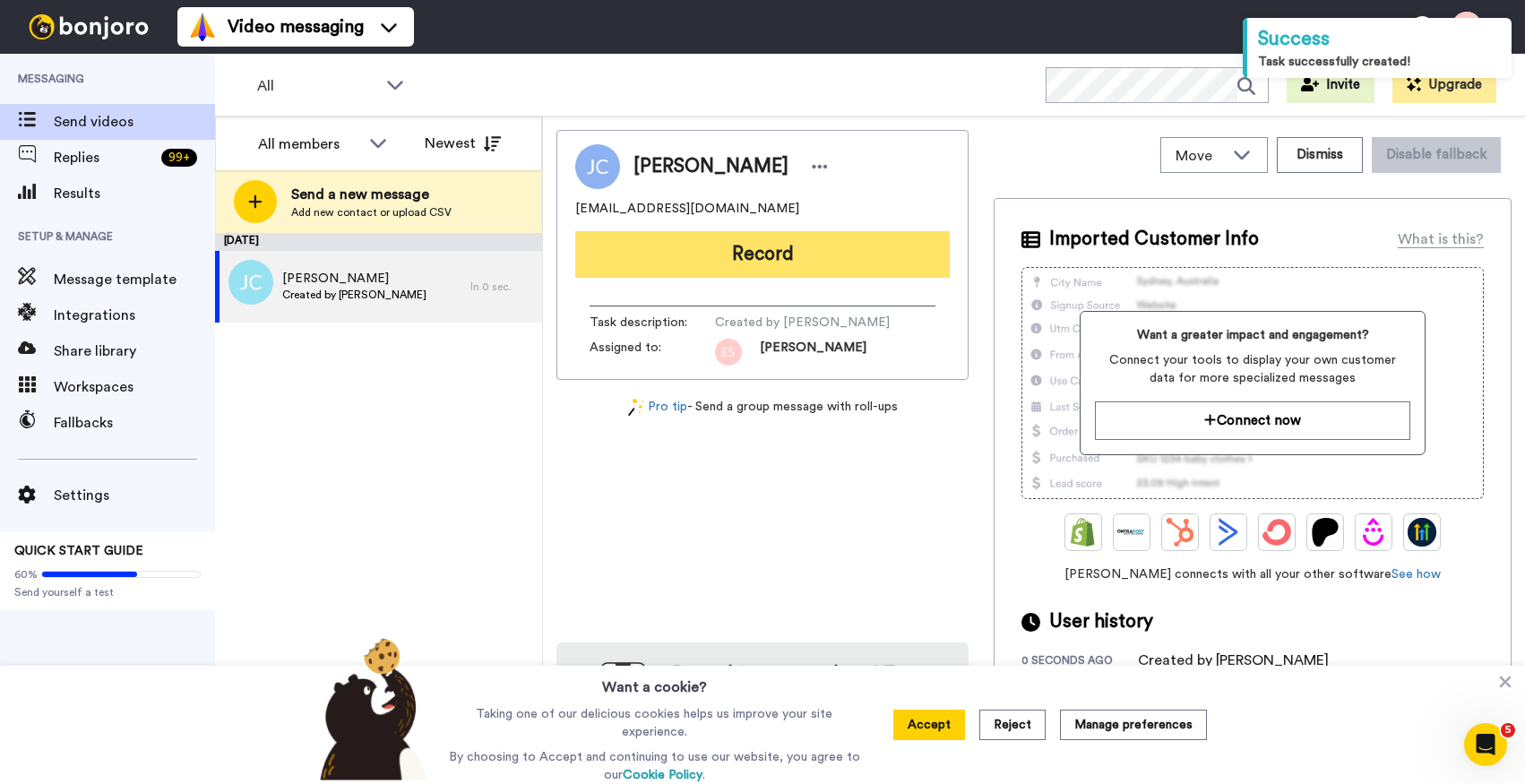
click at [756, 266] on button "Record" at bounding box center [762, 255] width 375 height 47
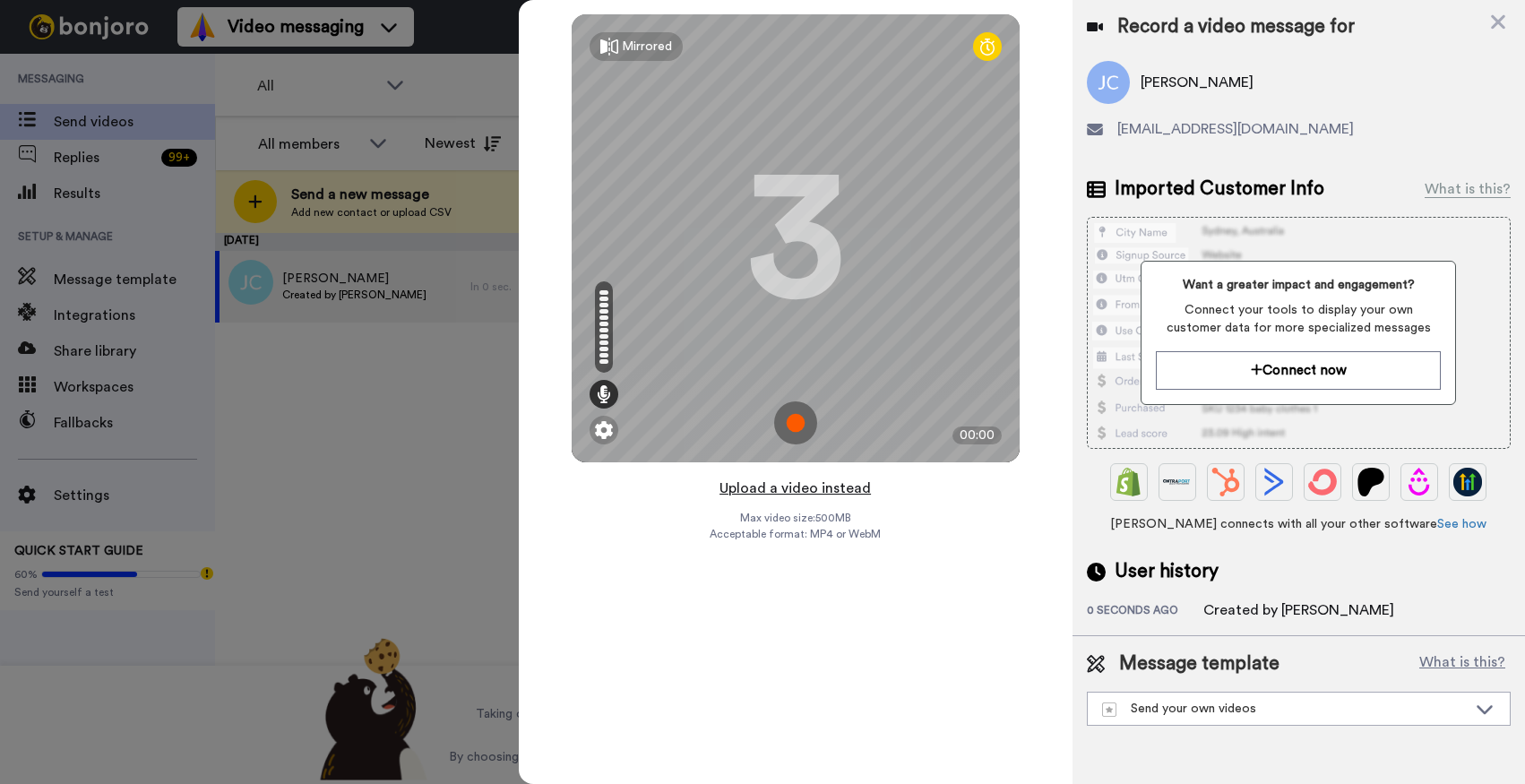
click at [799, 485] on button "Upload a video instead" at bounding box center [796, 488] width 162 height 23
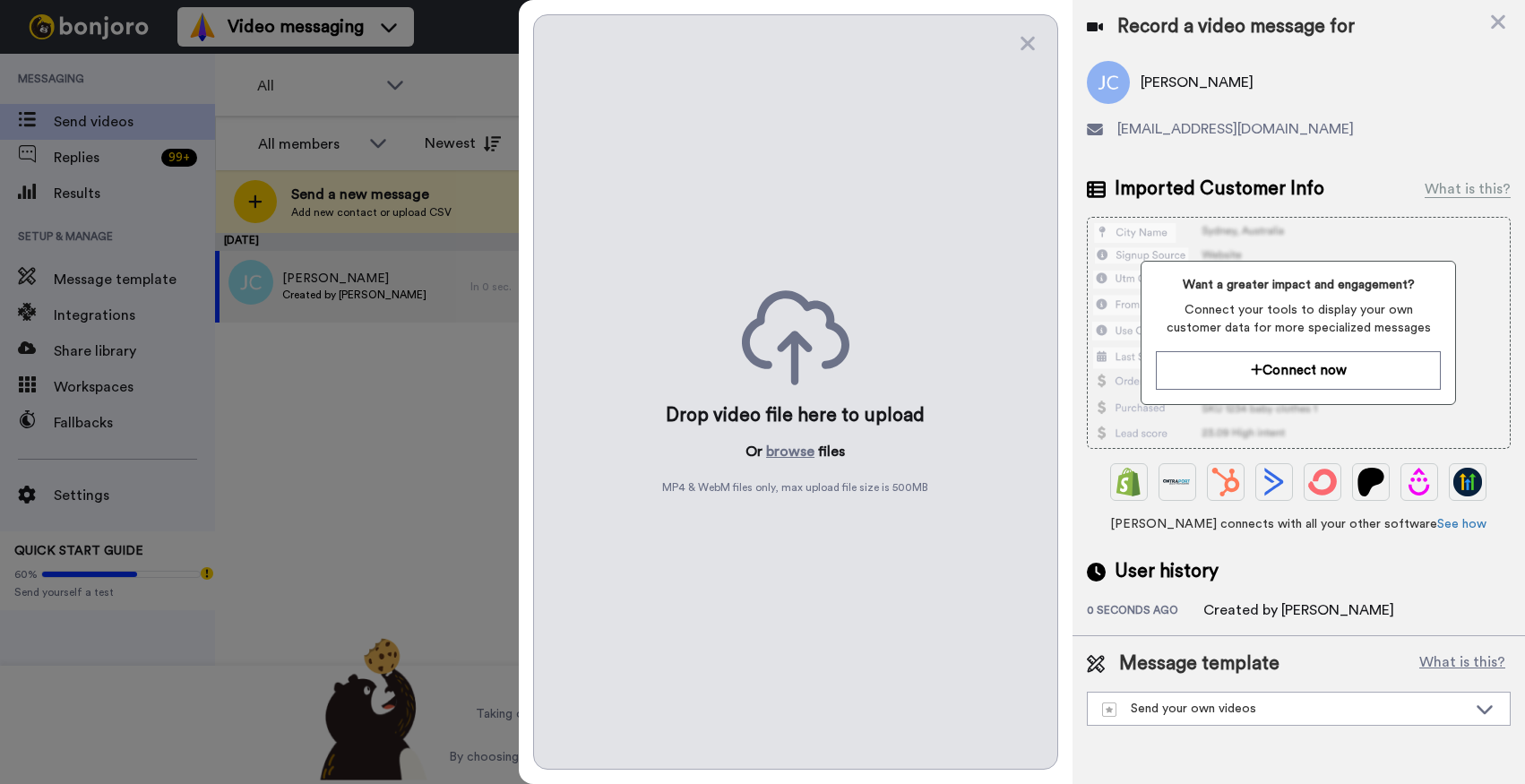
click at [774, 444] on button "browse" at bounding box center [790, 451] width 49 height 22
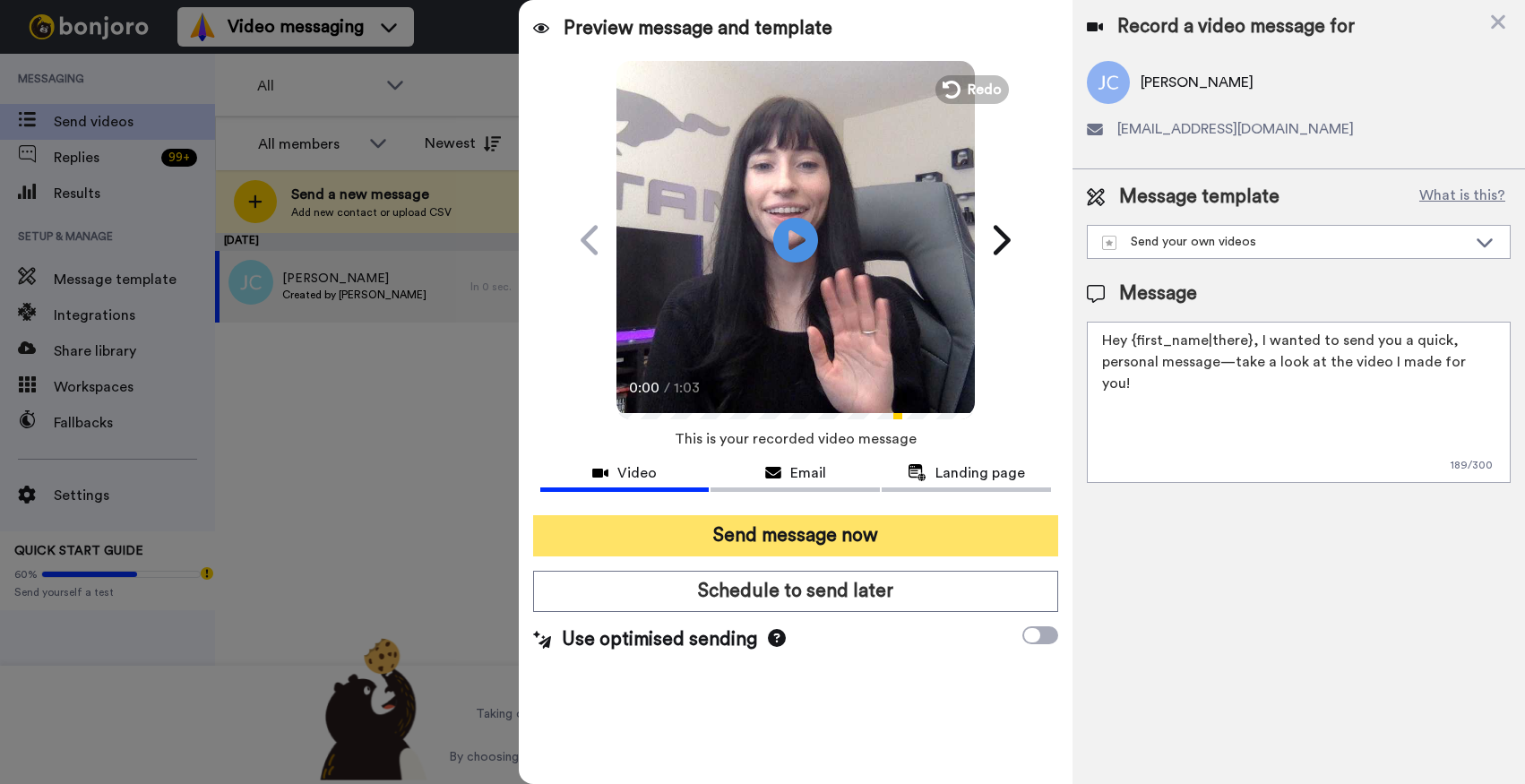
click at [772, 537] on button "Send message now" at bounding box center [796, 536] width 525 height 41
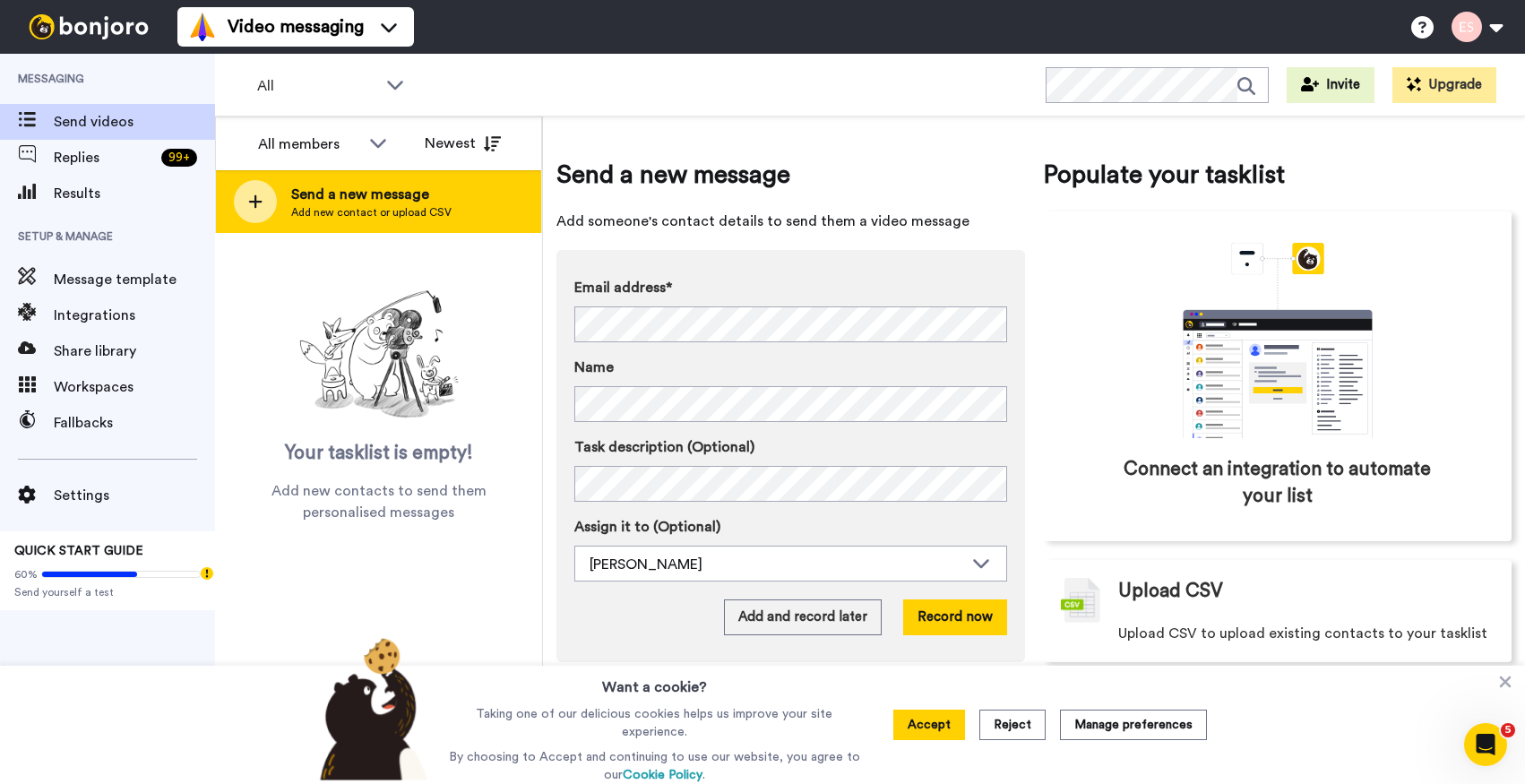
click at [387, 219] on span "Add new contact or upload CSV" at bounding box center [371, 213] width 160 height 14
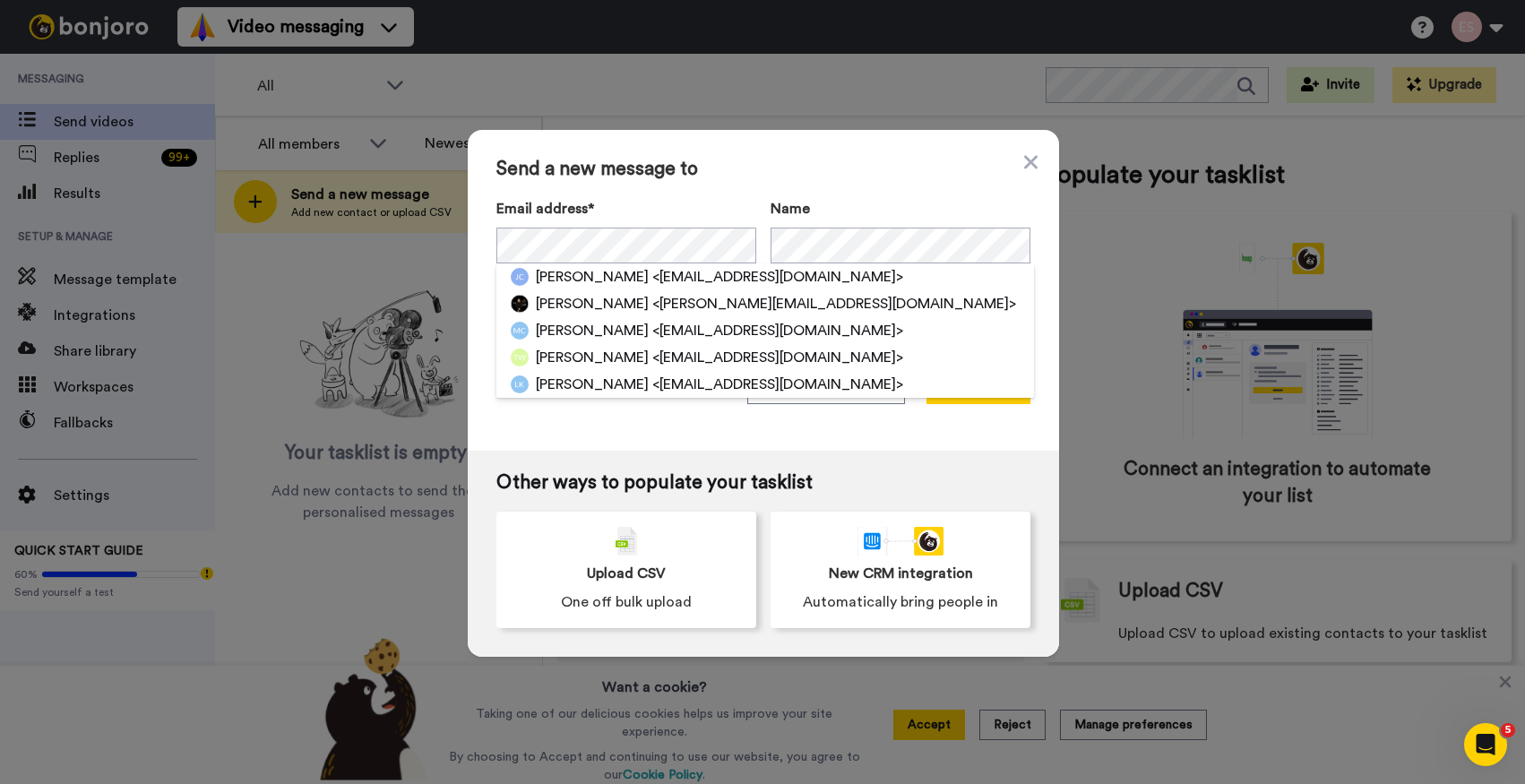
click at [860, 142] on div "Send a new message to Email address* Jessica Crossland <jessicacrosslandrealtor…" at bounding box center [763, 290] width 591 height 321
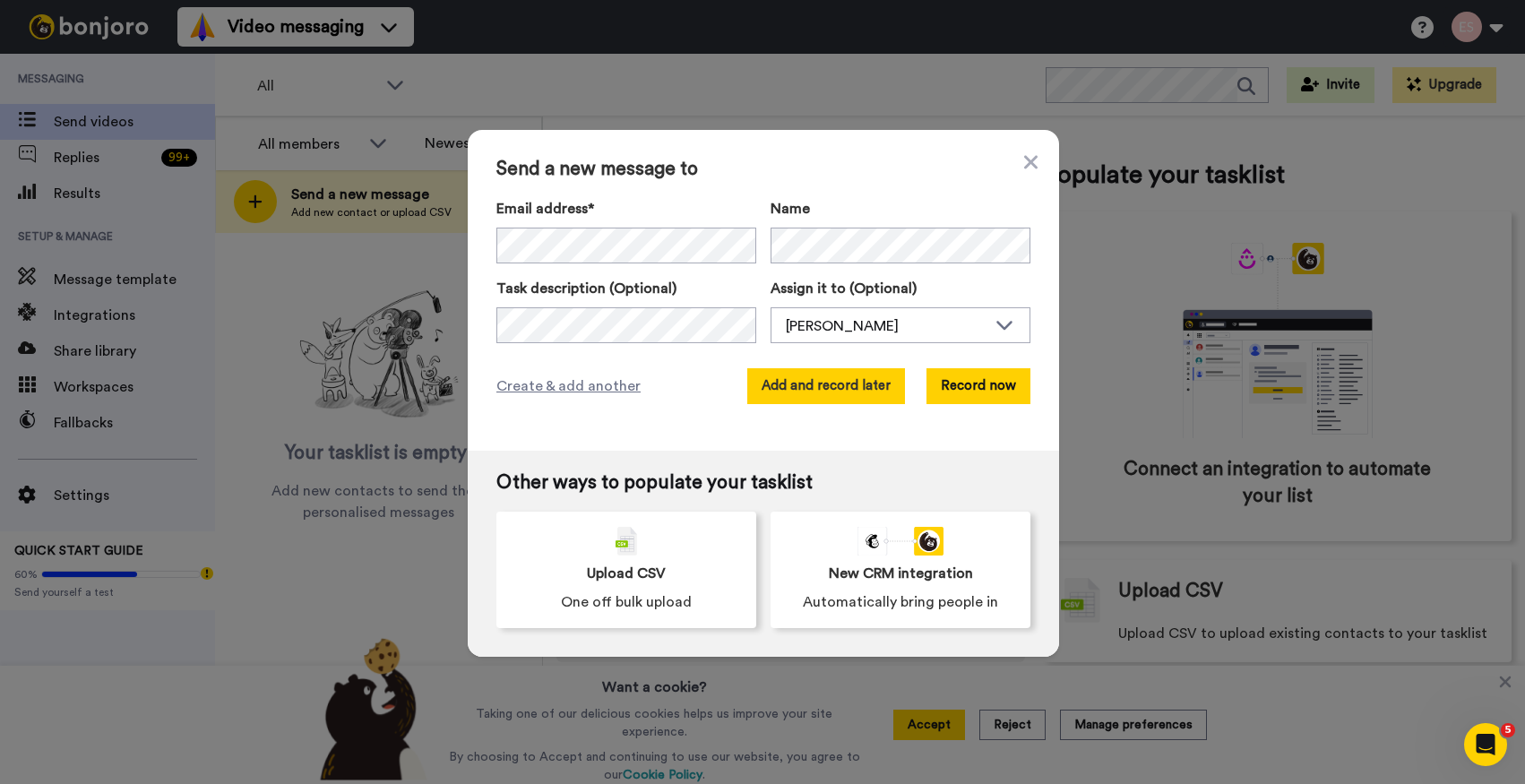
click at [845, 387] on button "Add and record later" at bounding box center [826, 387] width 158 height 36
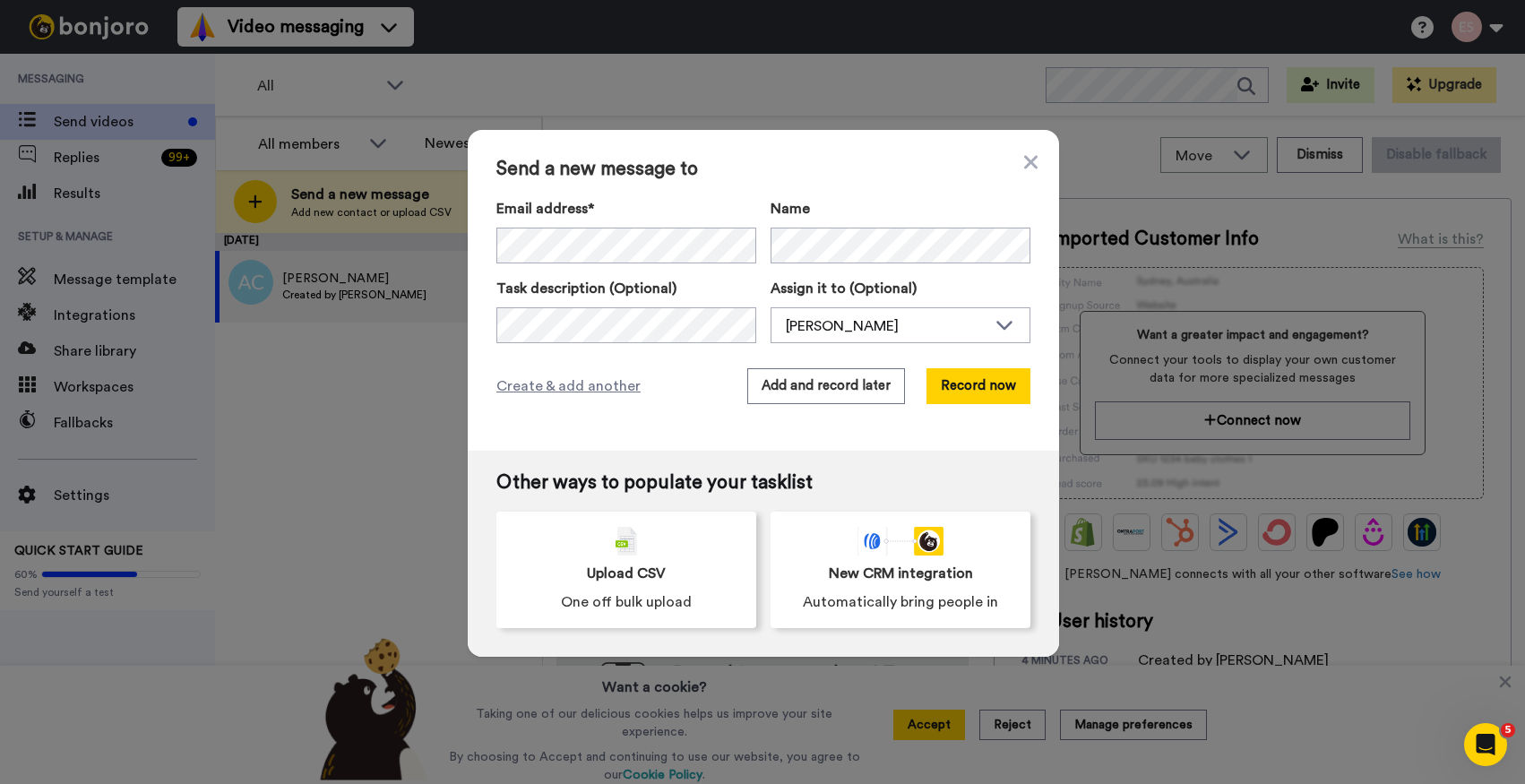
click at [965, 105] on div "Send a new message to Email address* Andrew Cassano <andrewcassano@cegrealtors.…" at bounding box center [762, 392] width 1525 height 784
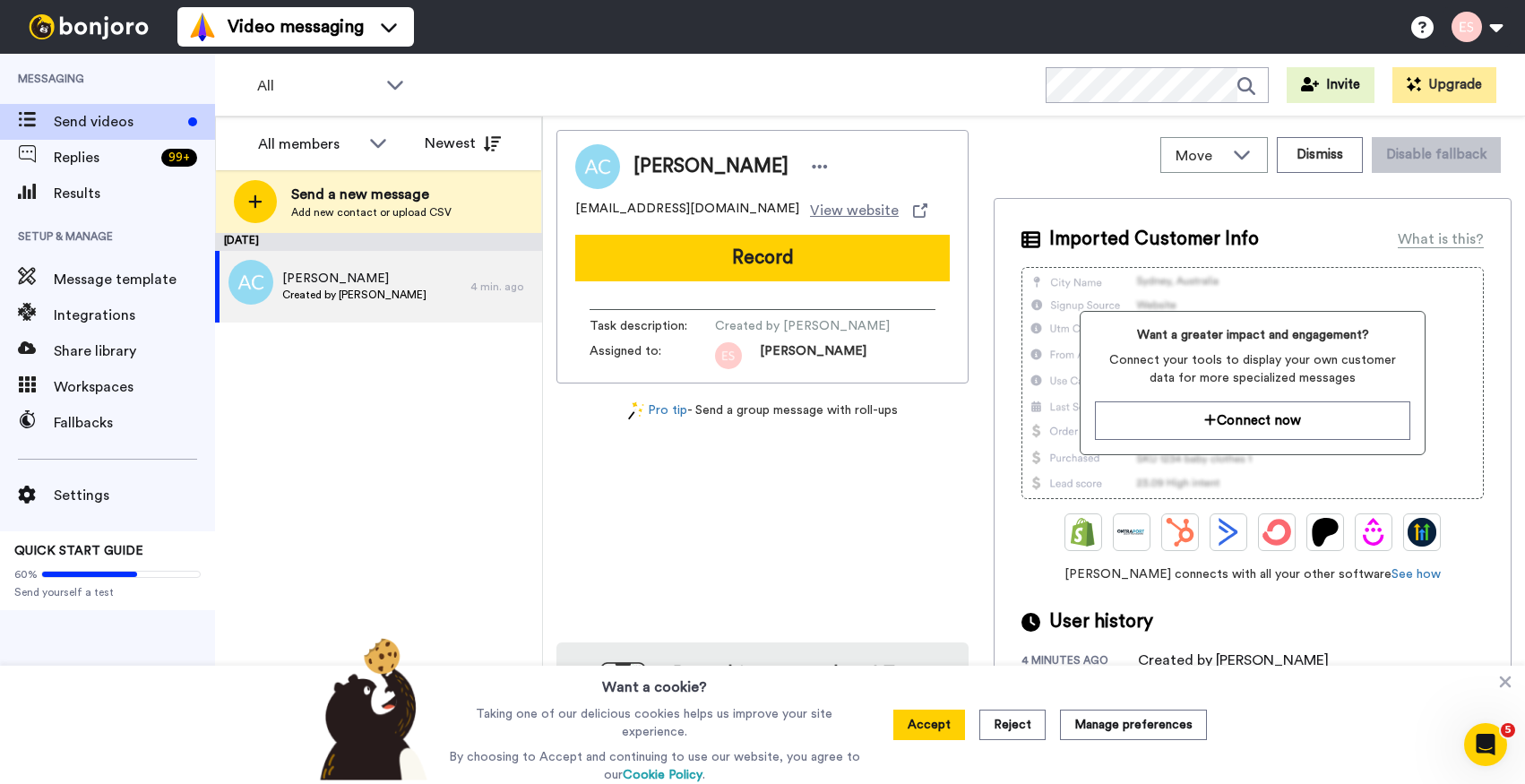
click at [816, 258] on button "Record" at bounding box center [762, 259] width 375 height 47
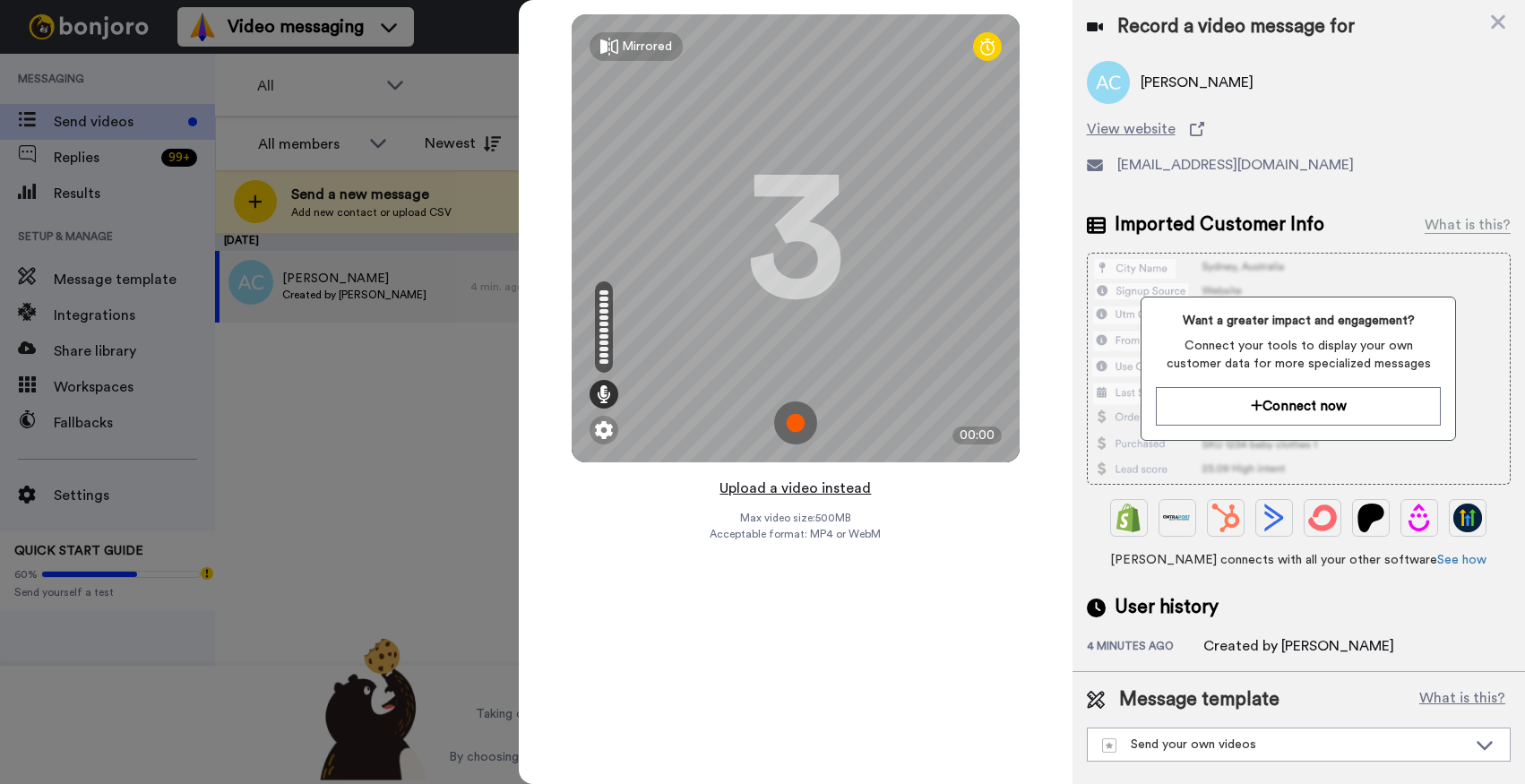
click at [789, 486] on button "Upload a video instead" at bounding box center [796, 488] width 162 height 23
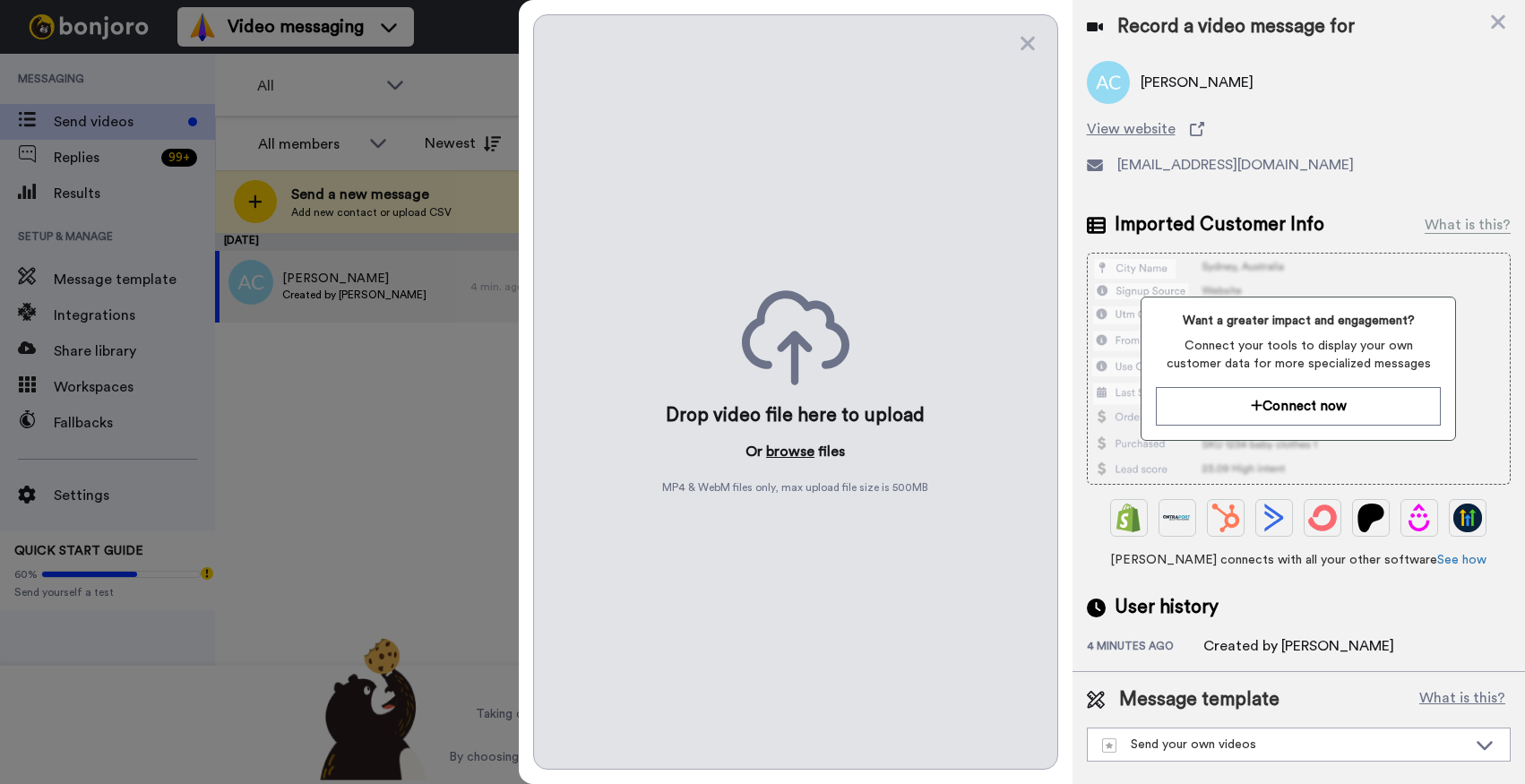
click at [780, 450] on button "browse" at bounding box center [790, 451] width 49 height 22
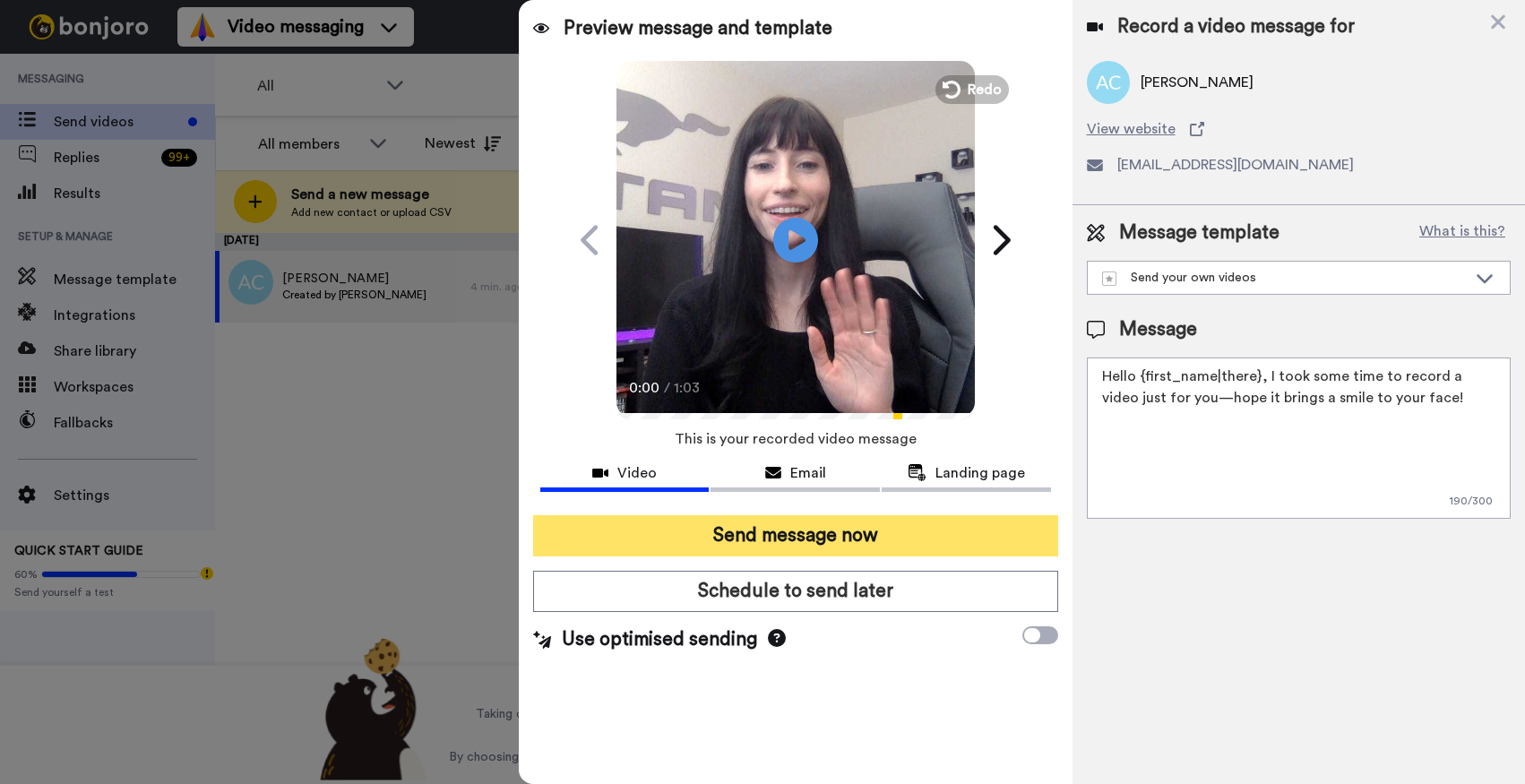
click at [753, 544] on button "Send message now" at bounding box center [796, 536] width 525 height 41
